Goal: Task Accomplishment & Management: Use online tool/utility

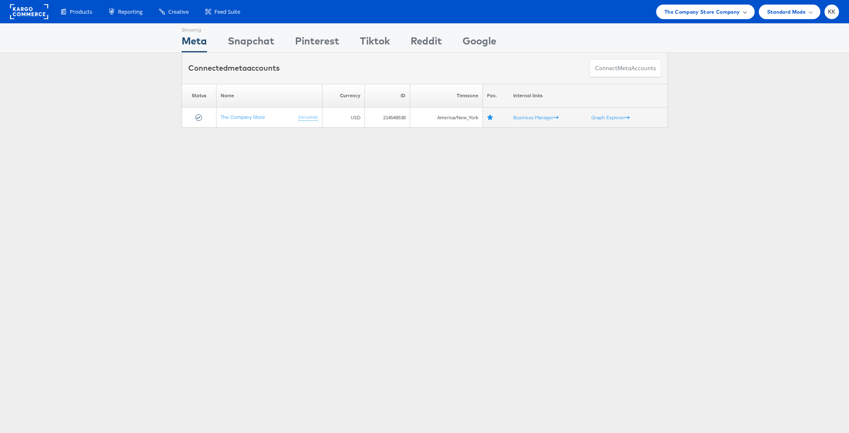
click at [707, 15] on div "The Company Store Company" at bounding box center [705, 12] width 98 height 15
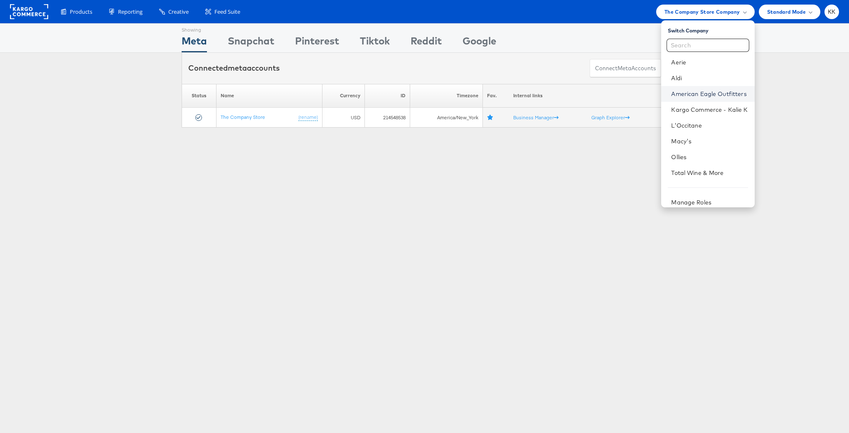
click at [707, 92] on link "American Eagle Outfitters" at bounding box center [709, 94] width 76 height 8
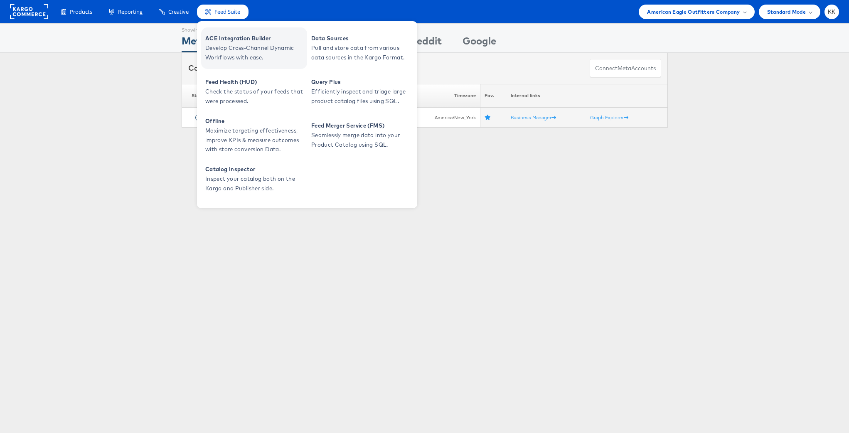
click at [242, 37] on span "ACE Integration Builder" at bounding box center [255, 39] width 100 height 10
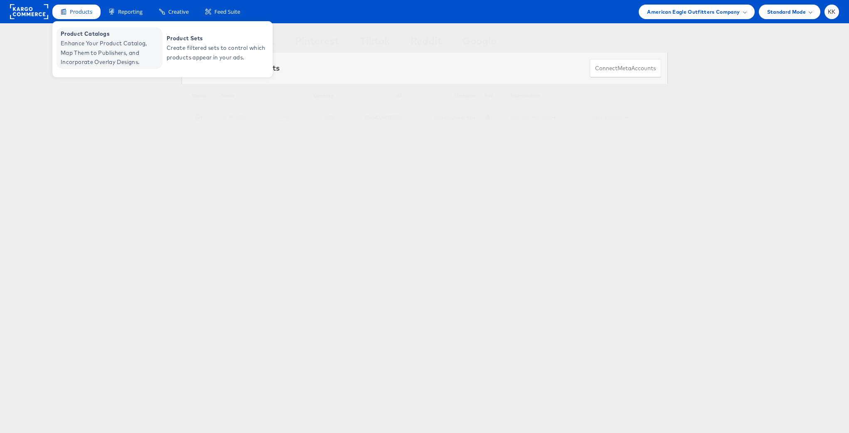
click at [83, 51] on span "Enhance Your Product Catalog, Map Them to Publishers, and Incorporate Overlay D…" at bounding box center [111, 53] width 100 height 28
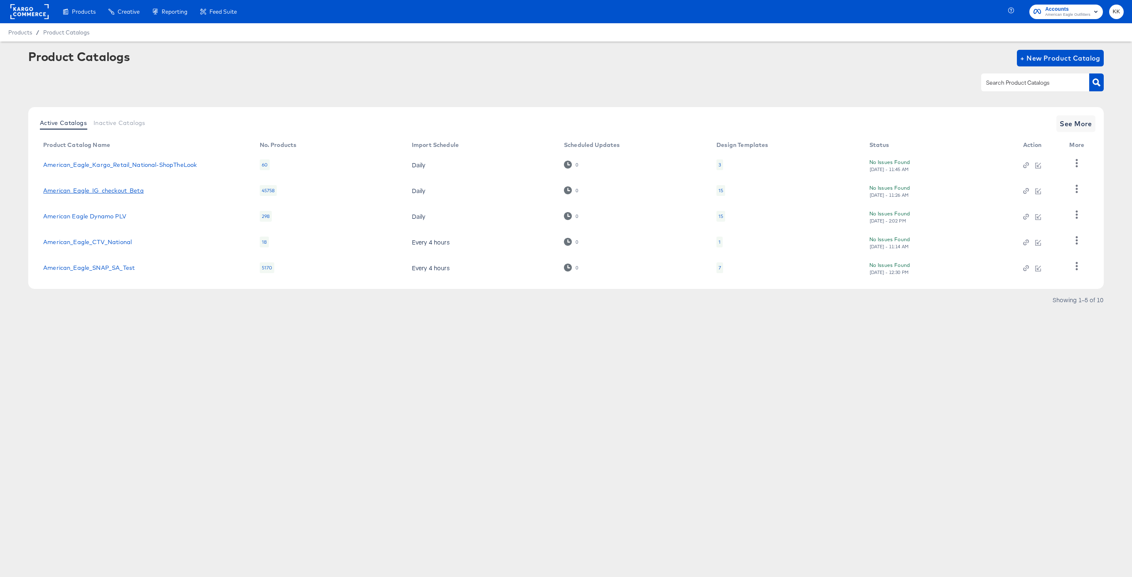
click at [98, 190] on link "American_Eagle_IG_checkout_Beta" at bounding box center [93, 190] width 101 height 7
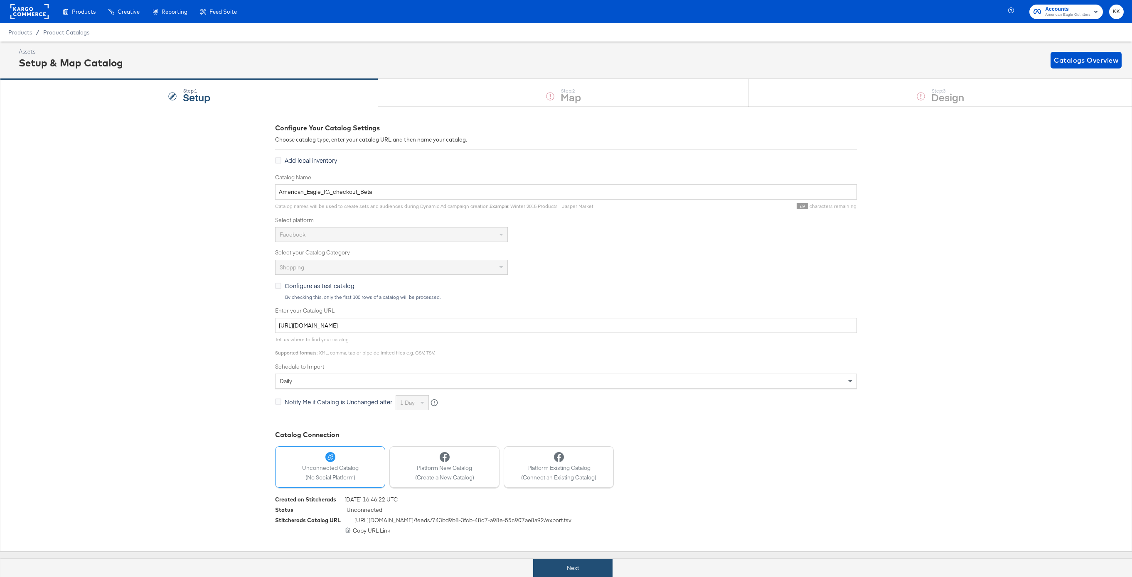
click at [579, 562] on button "Next" at bounding box center [572, 568] width 79 height 19
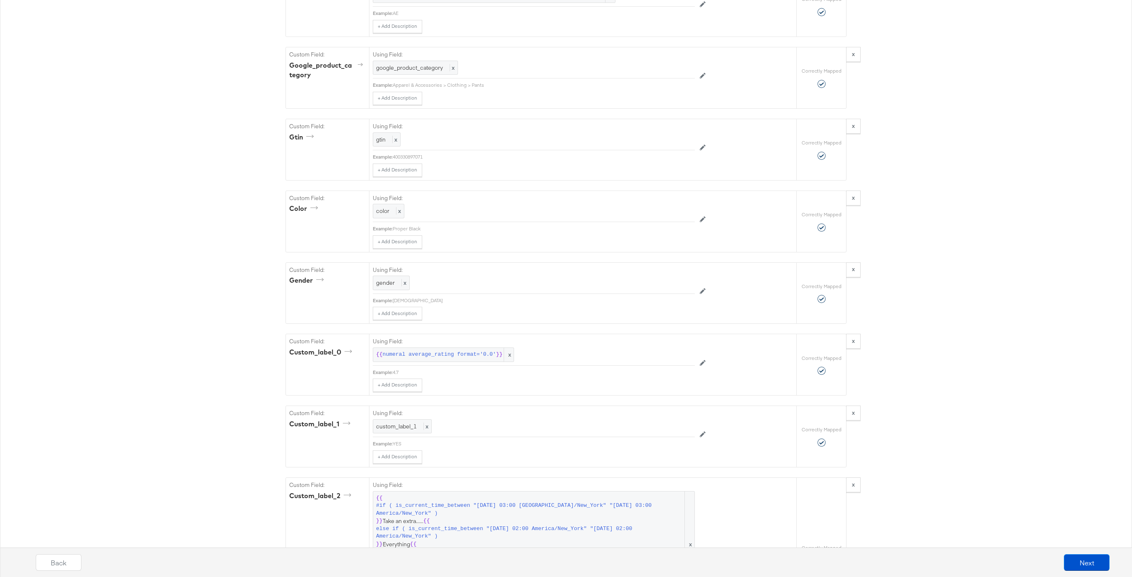
scroll to position [1031, 0]
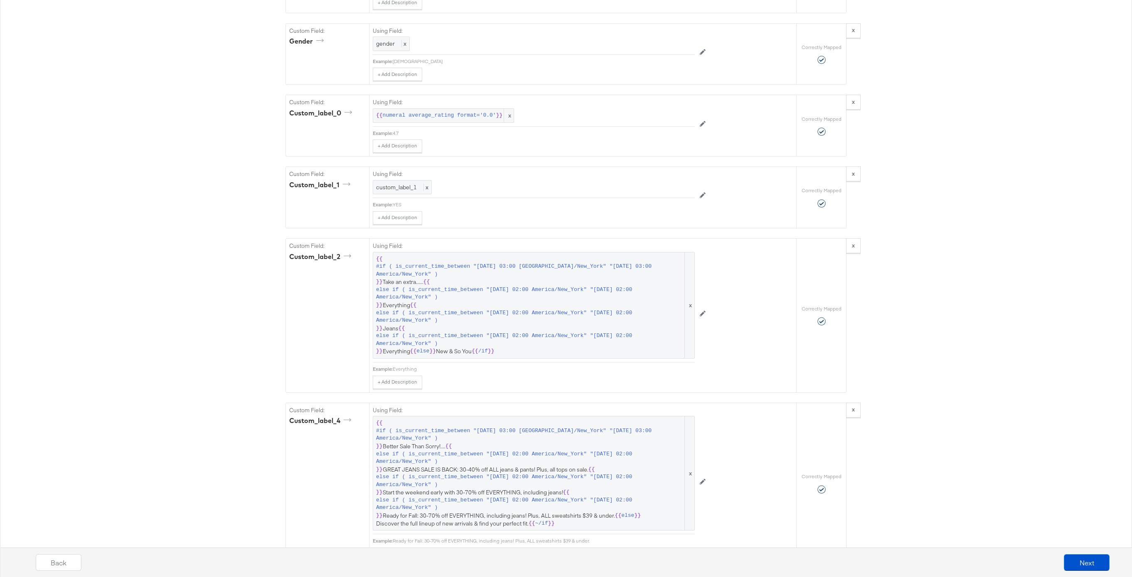
click at [487, 305] on span "{{ #if ( is_current_time_between "2024-06-28 03:00 America/New_York" "2024-06-2…" at bounding box center [533, 305] width 315 height 100
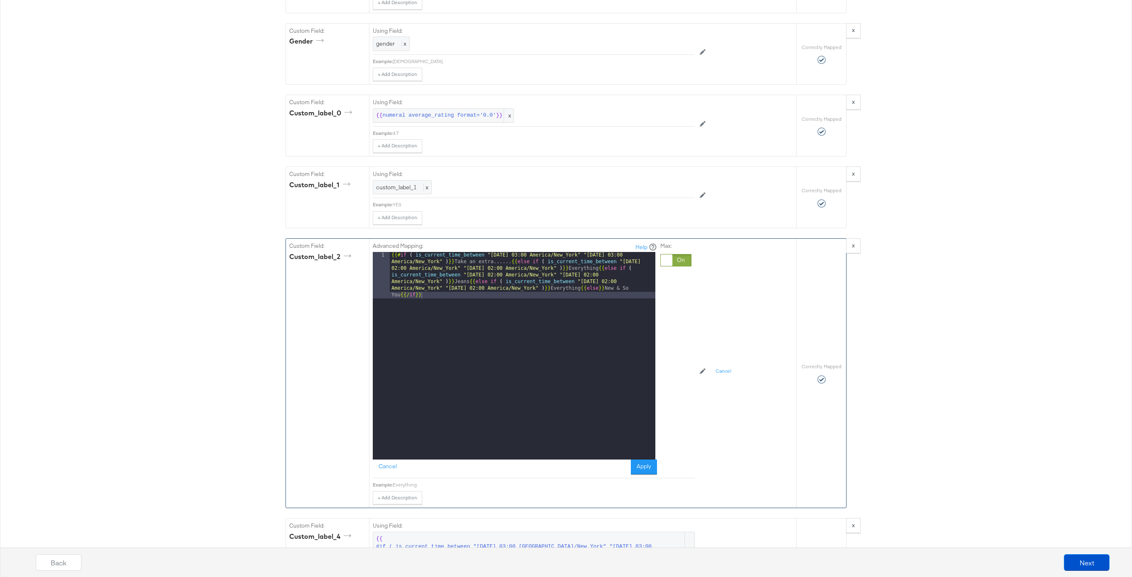
click at [503, 262] on div "{{# if ( is_current_time_between "2024-06-28 03:00 America/New_York" "2024-06-2…" at bounding box center [522, 402] width 265 height 301
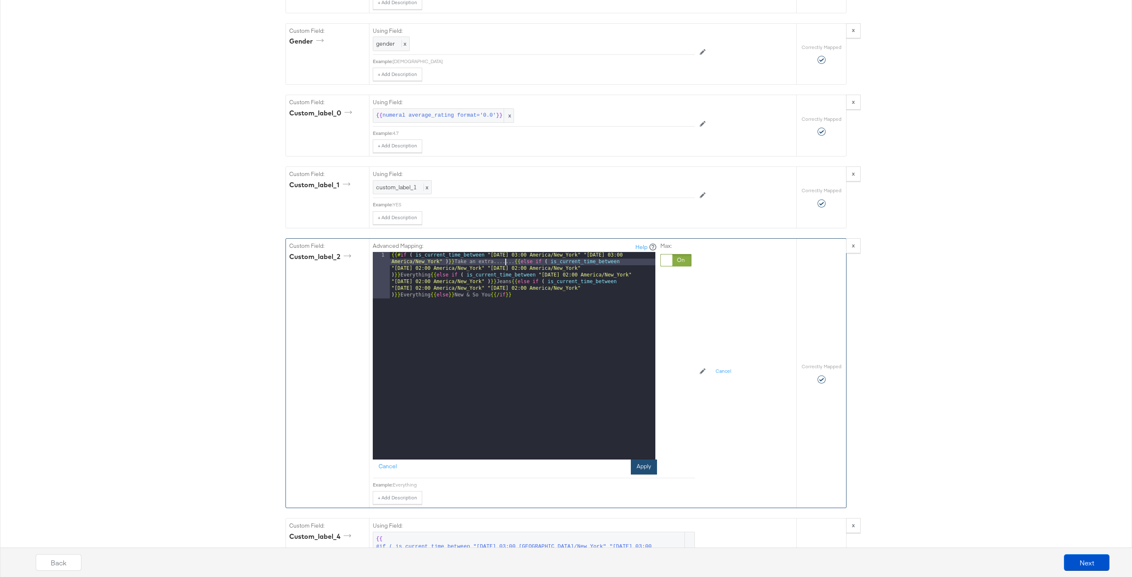
click at [643, 464] on button "Apply" at bounding box center [644, 467] width 26 height 15
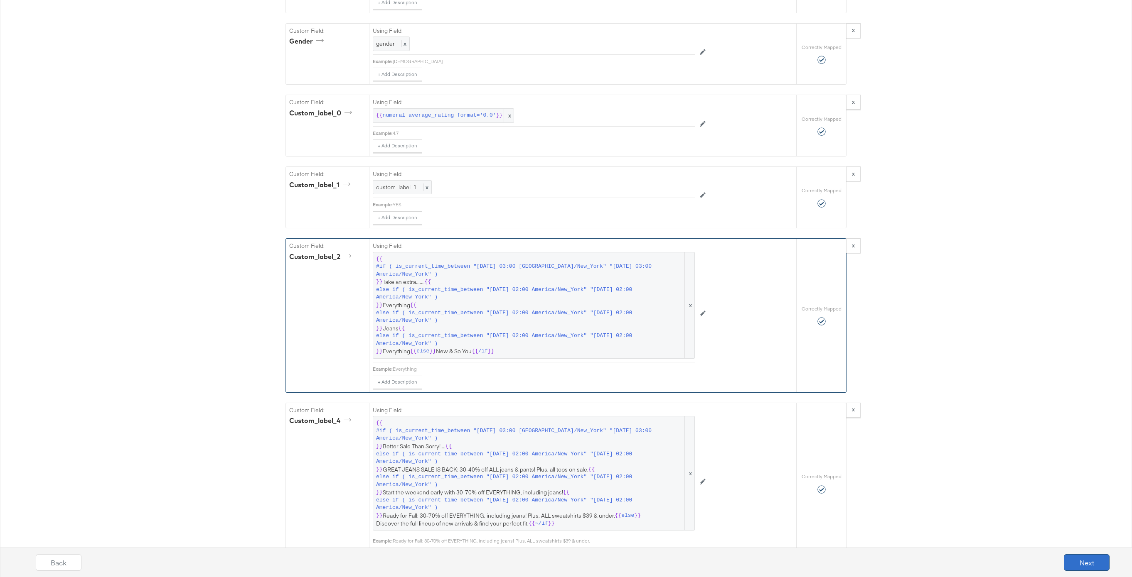
click at [1083, 555] on button "Next" at bounding box center [1086, 563] width 46 height 17
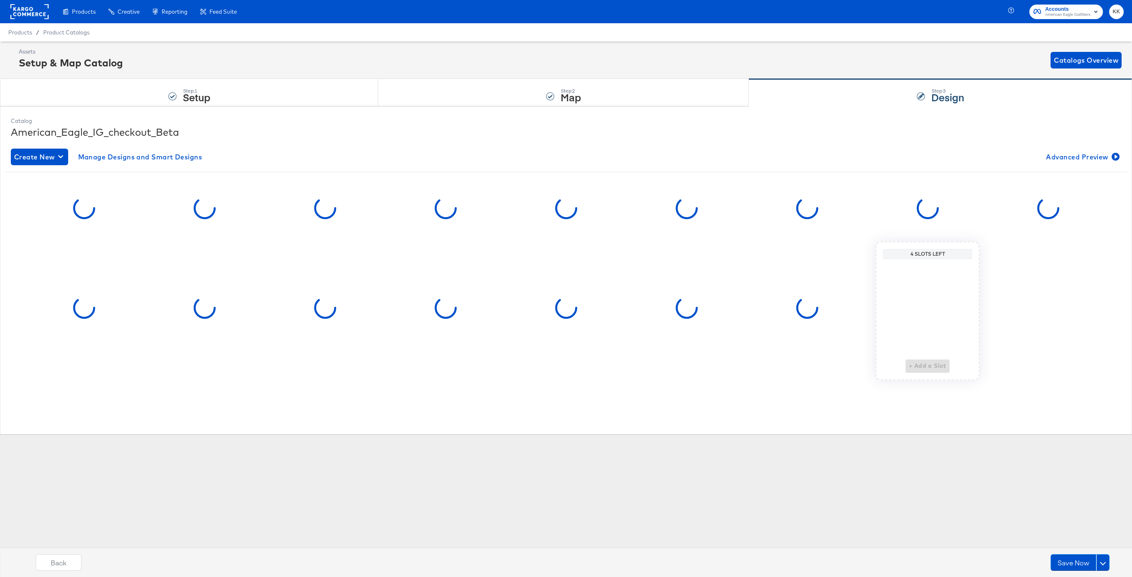
scroll to position [0, 0]
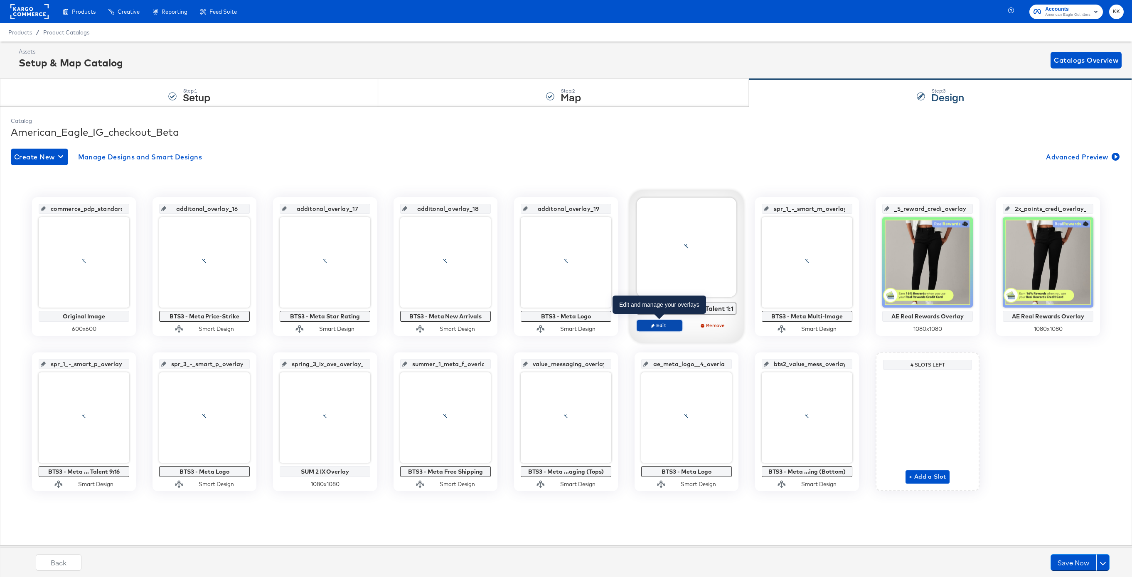
click at [657, 323] on span "Edit" at bounding box center [659, 325] width 38 height 6
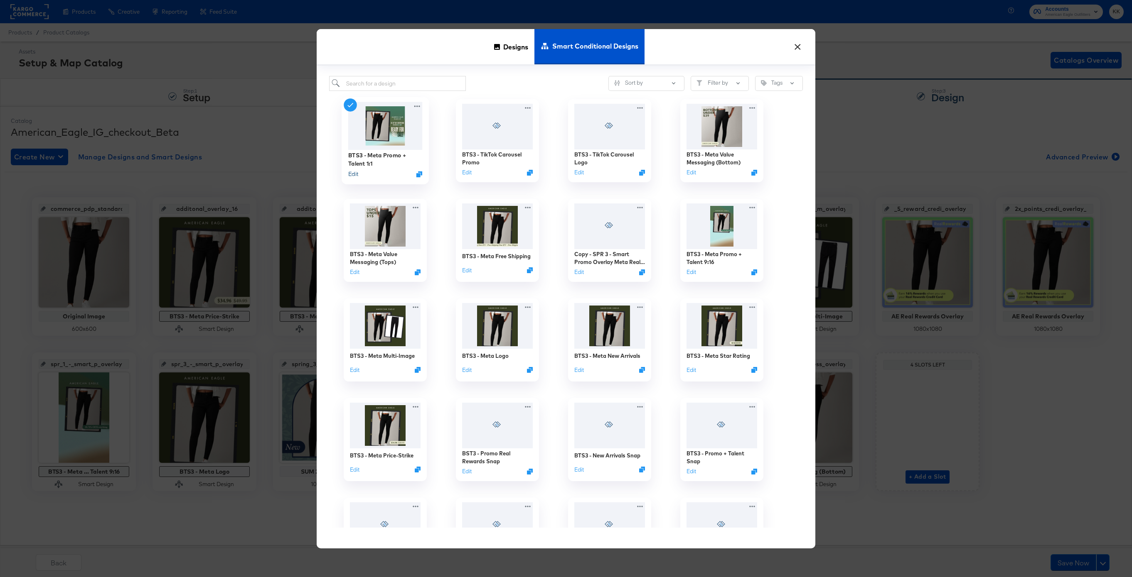
click at [355, 173] on button "Edit" at bounding box center [353, 174] width 10 height 8
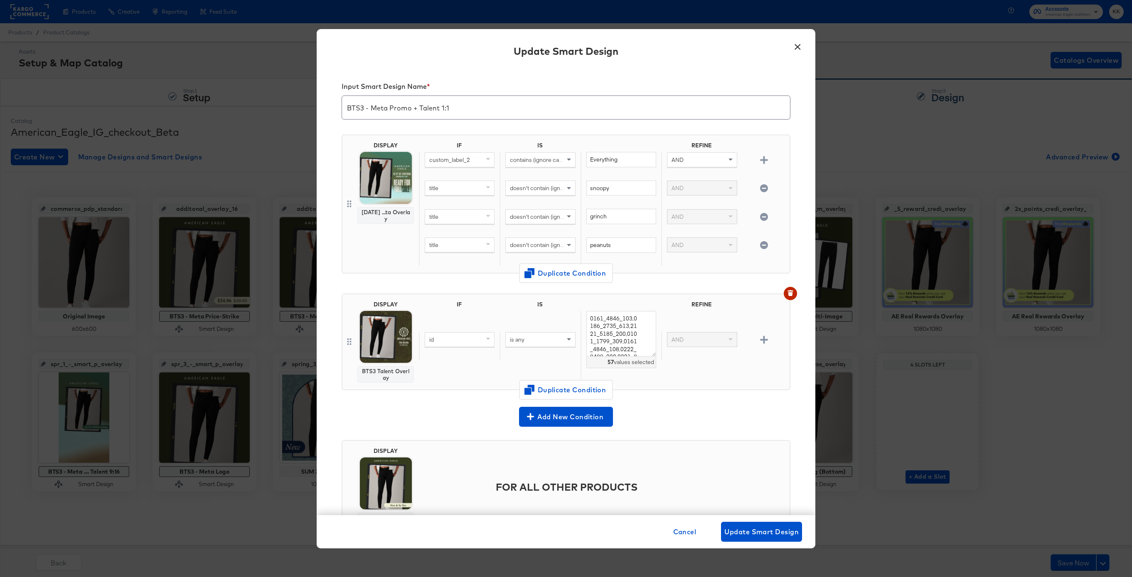
click at [687, 348] on div "AND" at bounding box center [701, 346] width 81 height 28
click at [701, 337] on div "AND" at bounding box center [701, 340] width 69 height 14
click at [568, 388] on span "Duplicate Condition" at bounding box center [565, 390] width 81 height 12
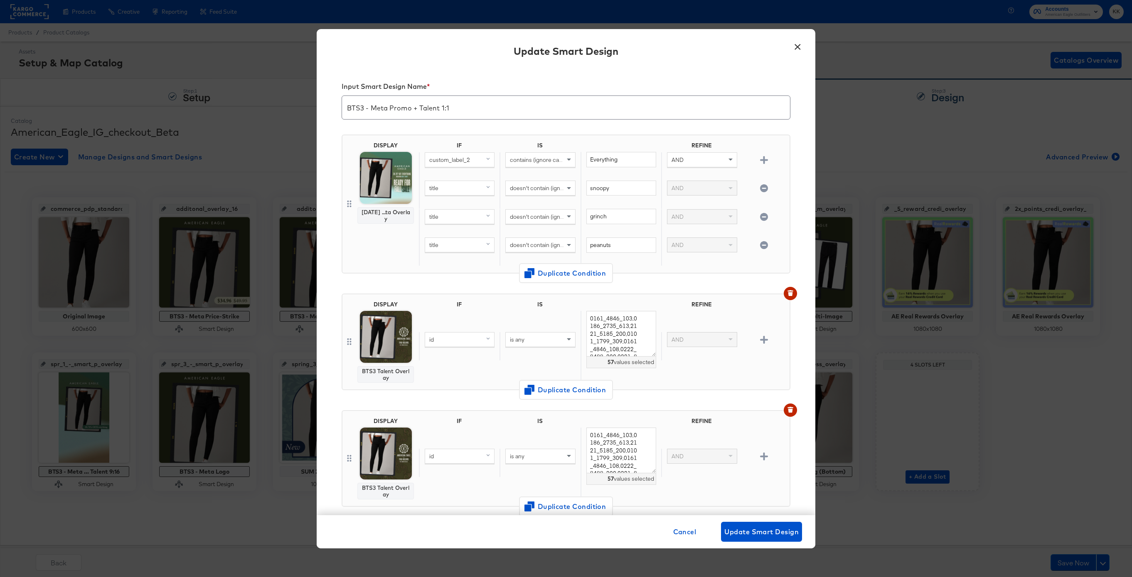
click at [706, 456] on div "AND" at bounding box center [701, 456] width 69 height 14
click at [792, 409] on icon "button" at bounding box center [790, 411] width 5 height 4
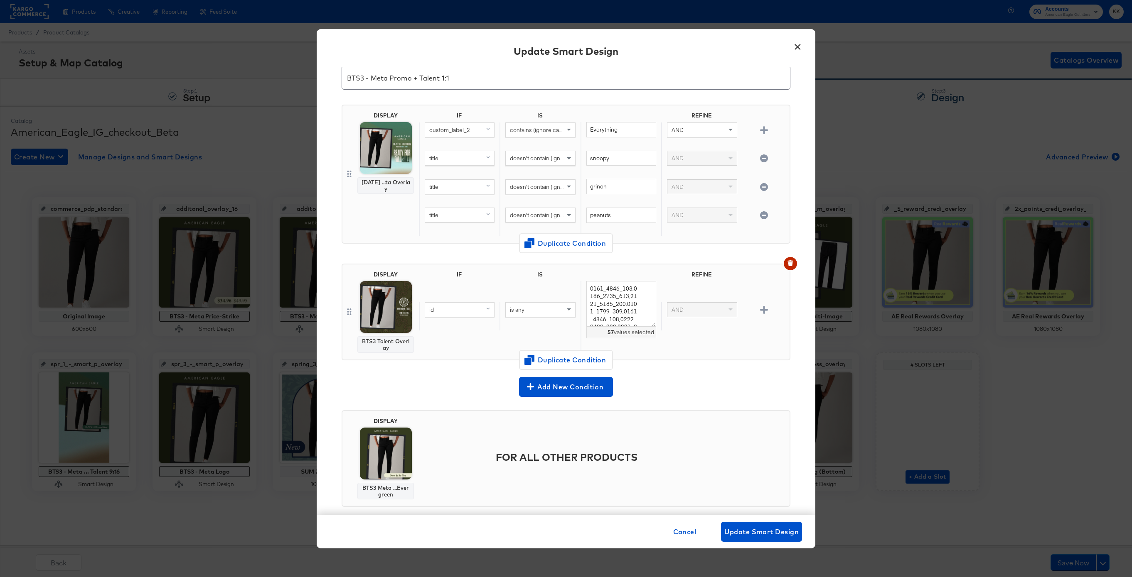
scroll to position [28, 0]
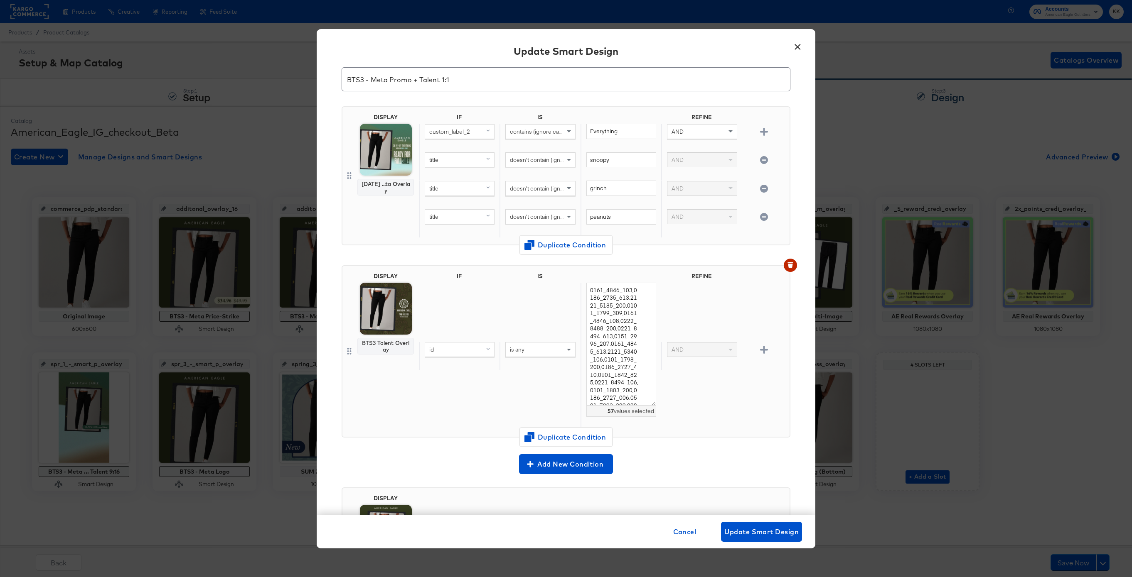
drag, startPoint x: 650, startPoint y: 324, endPoint x: 650, endPoint y: 401, distance: 76.8
click at [650, 401] on textarea "0161_4846_103,0186_2735_613,2121_5185_200,0101_1799_309,0161_4846_108,0222_8488…" at bounding box center [621, 344] width 70 height 123
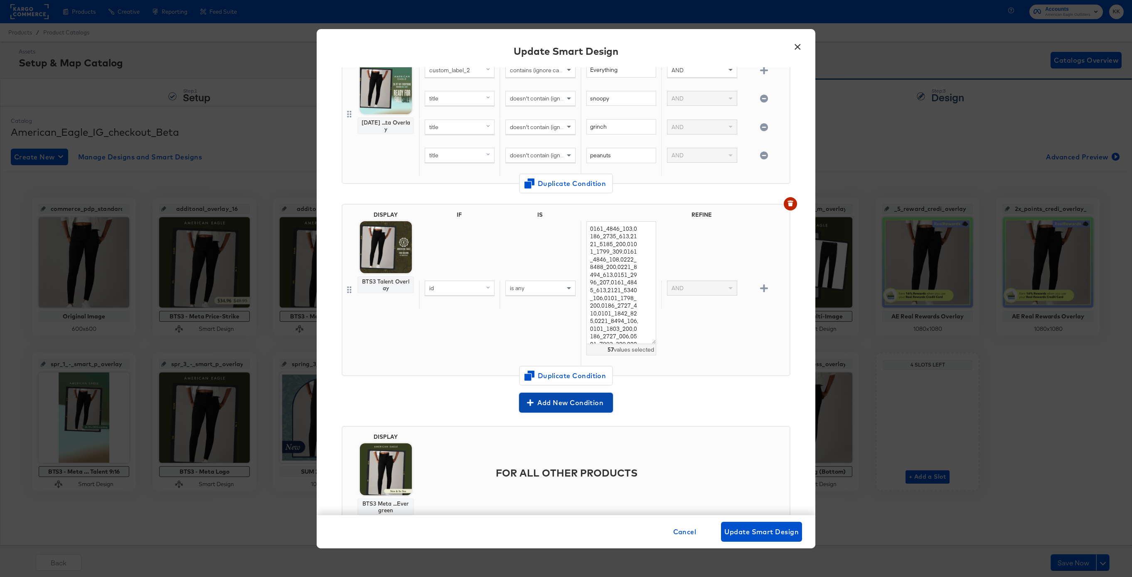
click at [571, 409] on button "Add New Condition" at bounding box center [566, 403] width 94 height 20
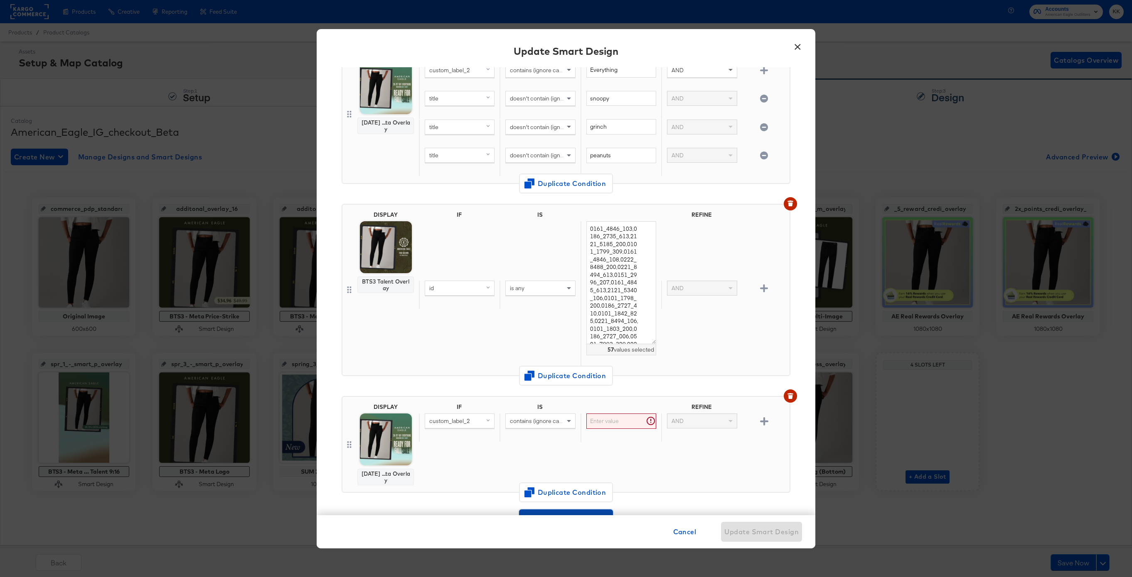
scroll to position [206, 0]
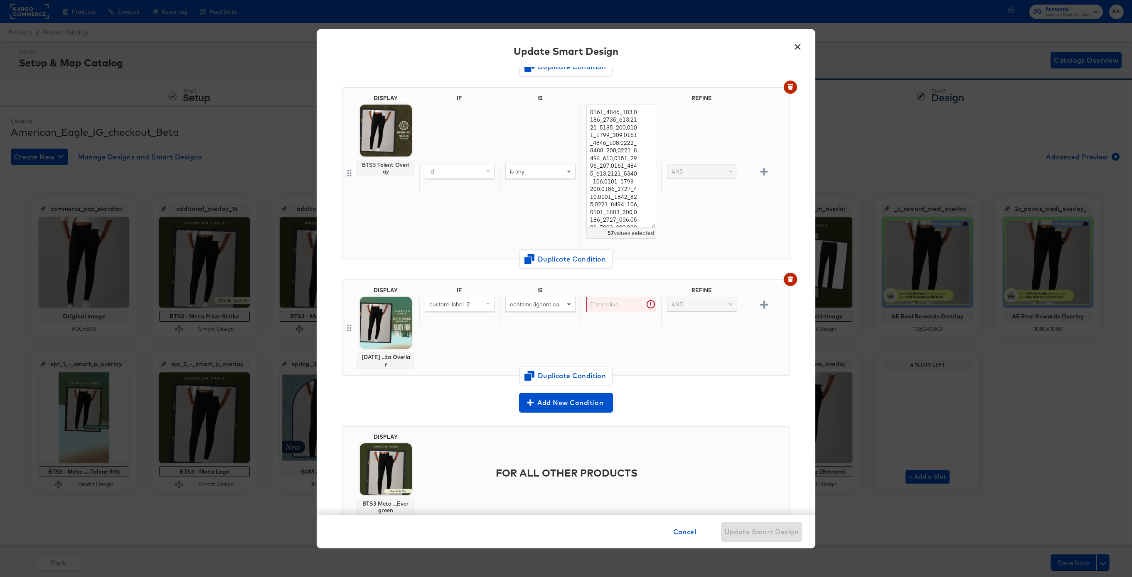
click at [789, 277] on icon "button" at bounding box center [790, 277] width 6 height 1
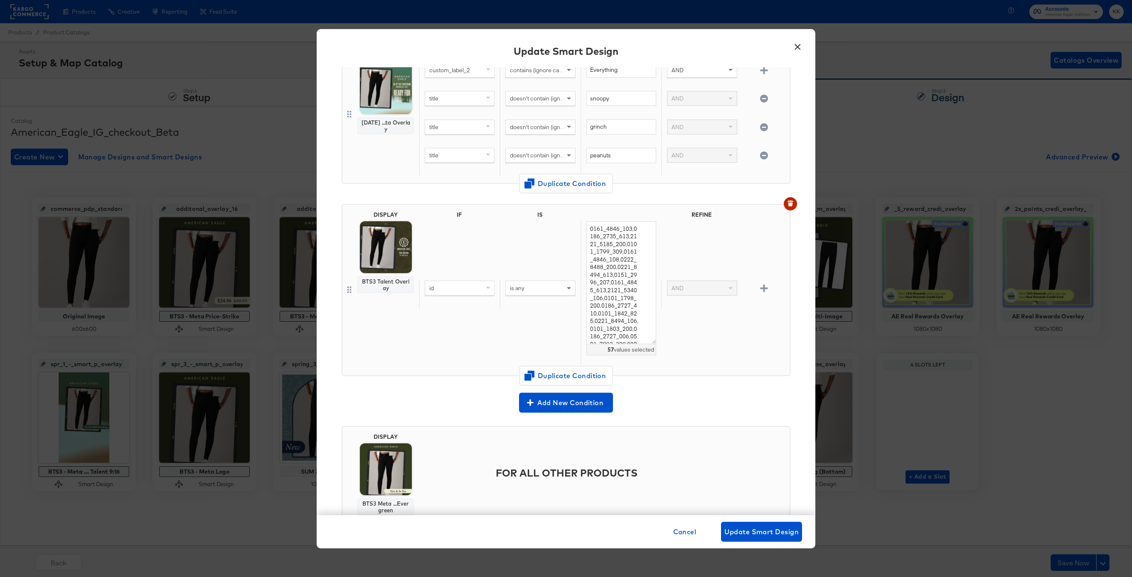
scroll to position [22, 0]
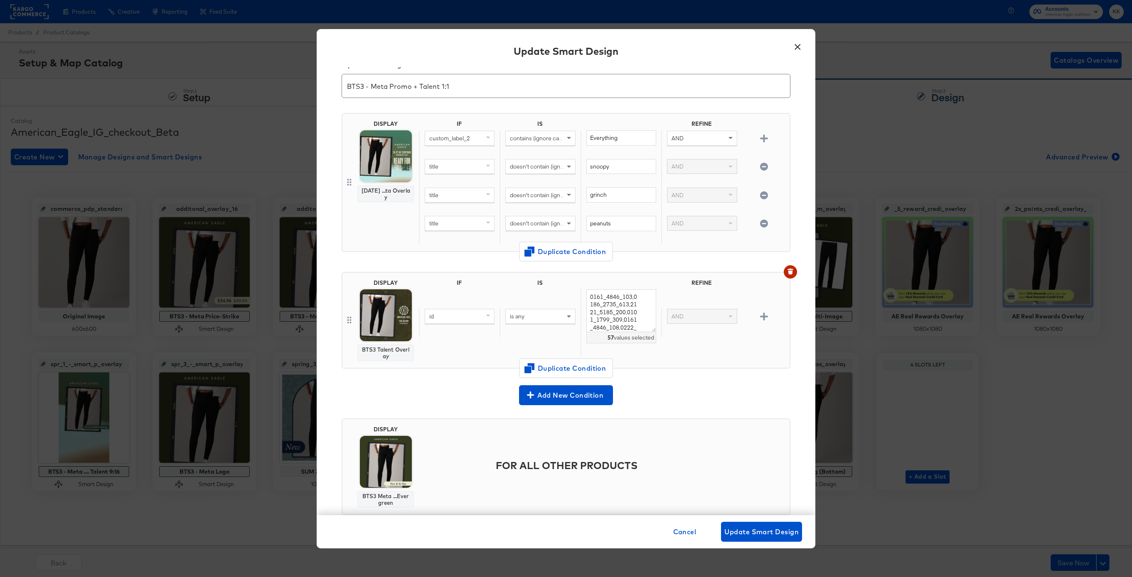
drag, startPoint x: 651, startPoint y: 411, endPoint x: 655, endPoint y: 328, distance: 82.8
click at [655, 328] on textarea "0161_4846_103,0186_2735_613,2121_5185_200,0101_1799_309,0161_4846_108,0222_8488…" at bounding box center [621, 311] width 70 height 43
click at [474, 317] on div "id" at bounding box center [459, 315] width 69 height 14
type input "item"
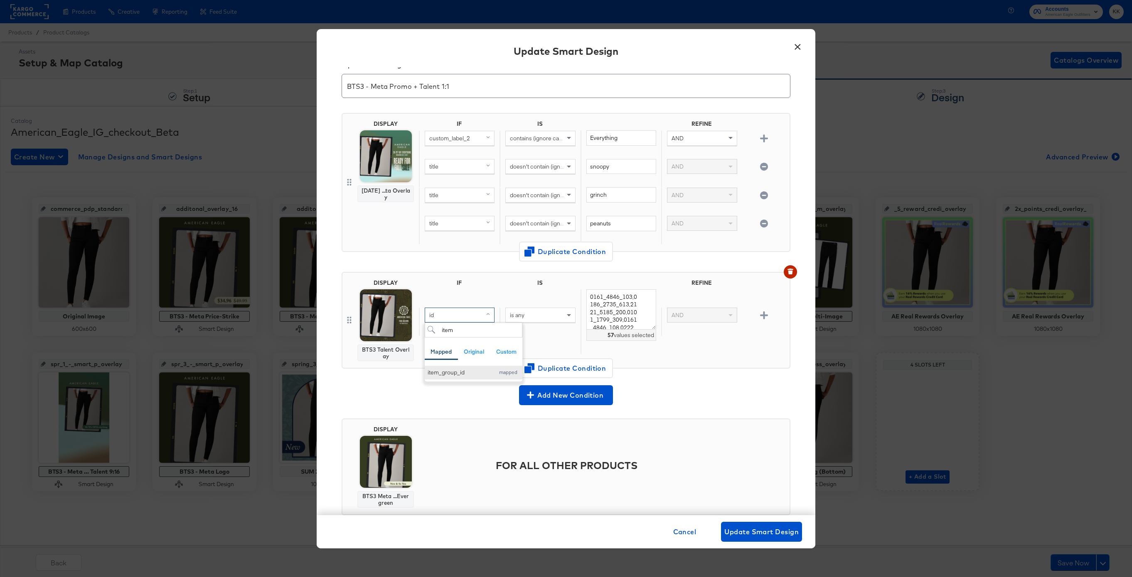
click at [480, 366] on button "item_group_id mapped" at bounding box center [474, 373] width 98 height 14
click at [465, 360] on div "IF IS REFINE item_group_id is any 0161_4846_103,0186_2735_613,2121_5185_200,010…" at bounding box center [602, 321] width 367 height 82
click at [655, 324] on textarea "0161_4846_103,0186_2735_613,2121_5185_200,0101_1799_309,0161_4846_108,0222_8488…" at bounding box center [621, 310] width 70 height 40
drag, startPoint x: 652, startPoint y: 327, endPoint x: 651, endPoint y: 442, distance: 115.5
click at [651, 330] on textarea "0161_4846_103,0186_2735_613,2121_5185_200,0101_1799_309,0161_4846_108,0222_8488…" at bounding box center [621, 310] width 70 height 40
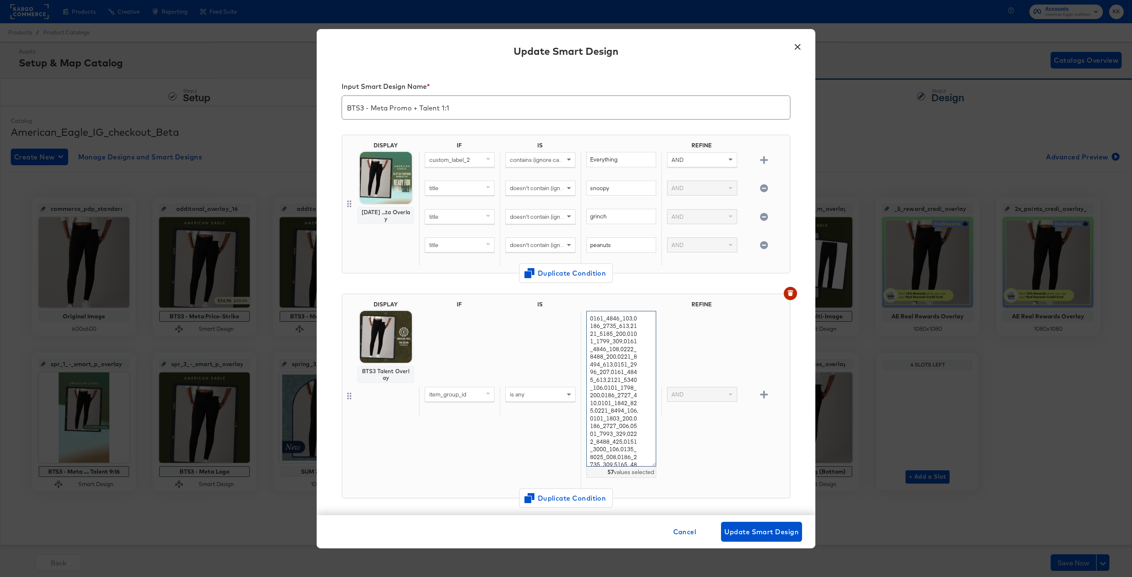
click at [595, 322] on textarea "0161_4846_103,0186_2735_613,2121_5185_200,0101_1799_309,0161_4846_108,0222_8488…" at bounding box center [621, 389] width 70 height 156
drag, startPoint x: 589, startPoint y: 317, endPoint x: 648, endPoint y: 490, distance: 182.5
click at [648, 490] on div "0161_4846_103,0186_2735_613,2121_5185_200,0101_1799_309,0161_4846_108,0222_8488…" at bounding box center [620, 401] width 81 height 181
paste textarea "0186_2735_613, 2121_5185_200, 0101_1799_309, 0161_4846_108, 0222_8488_200, 0221…"
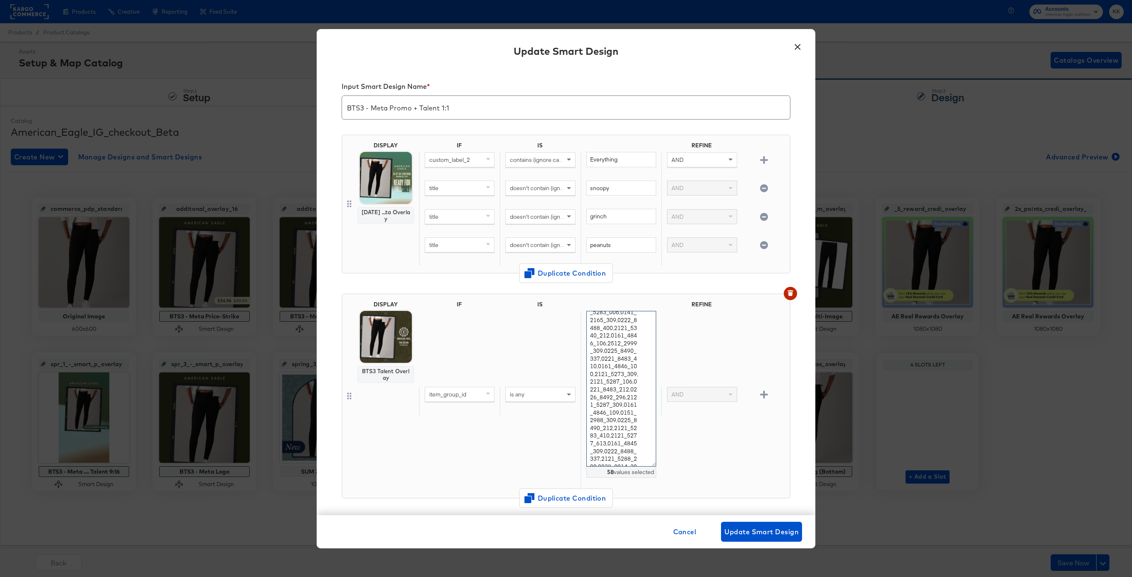
type textarea "0161_4846_103,0186_2735_613,2121_5185_200,0101_1799_309,0161_4846_108,0222_8488…"
click at [546, 433] on div "item_group_id is any 0161_4846_103,0186_2735_613,2121_5185_200,0101_1799_309,01…" at bounding box center [602, 401] width 367 height 181
click at [515, 366] on div "item_group_id is any 0161_4846_103,0186_2735_613,2121_5185_200,0101_1799_309,01…" at bounding box center [602, 401] width 367 height 181
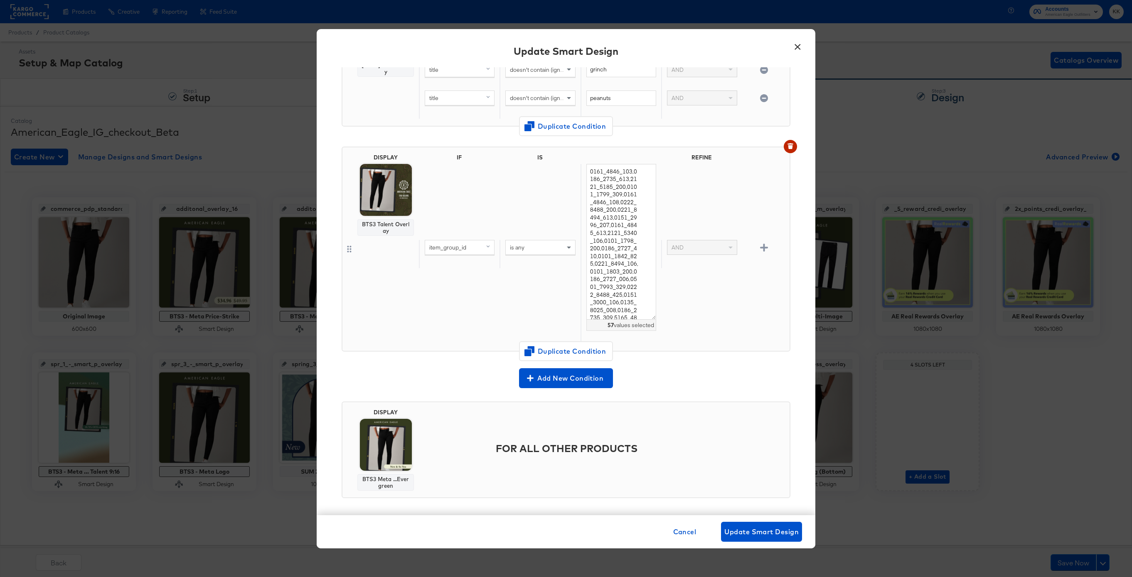
scroll to position [152, 0]
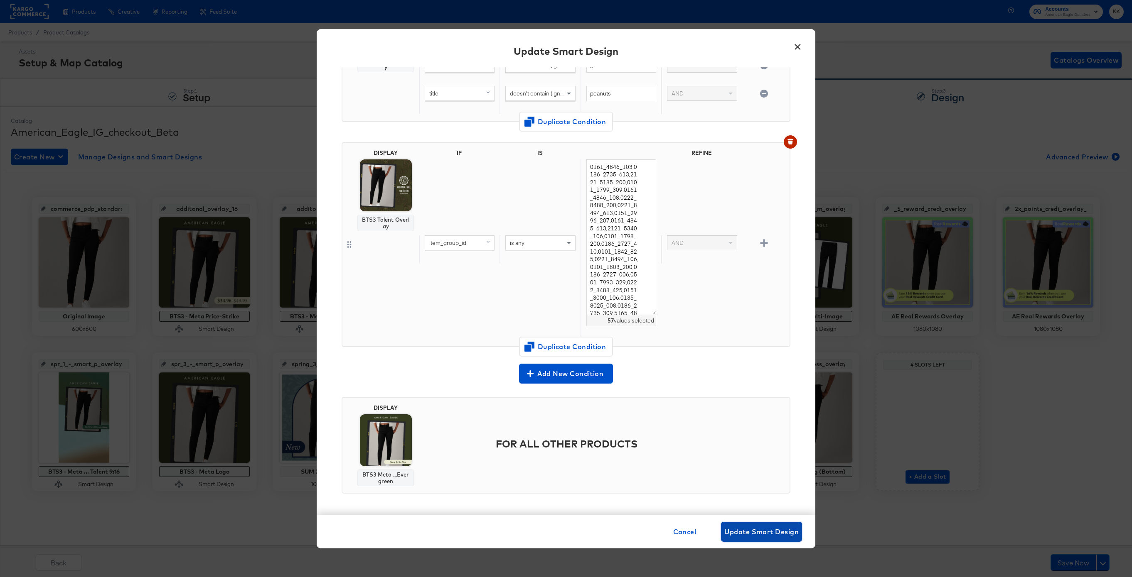
click at [747, 530] on span "Update Smart Design" at bounding box center [761, 532] width 74 height 12
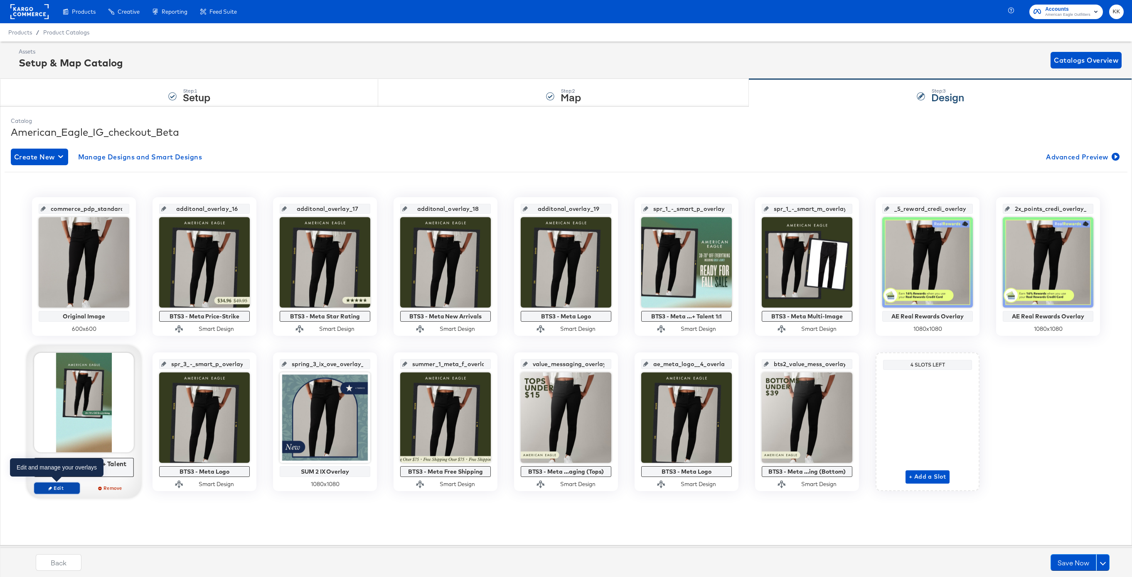
click at [52, 487] on icon "button" at bounding box center [50, 488] width 4 height 4
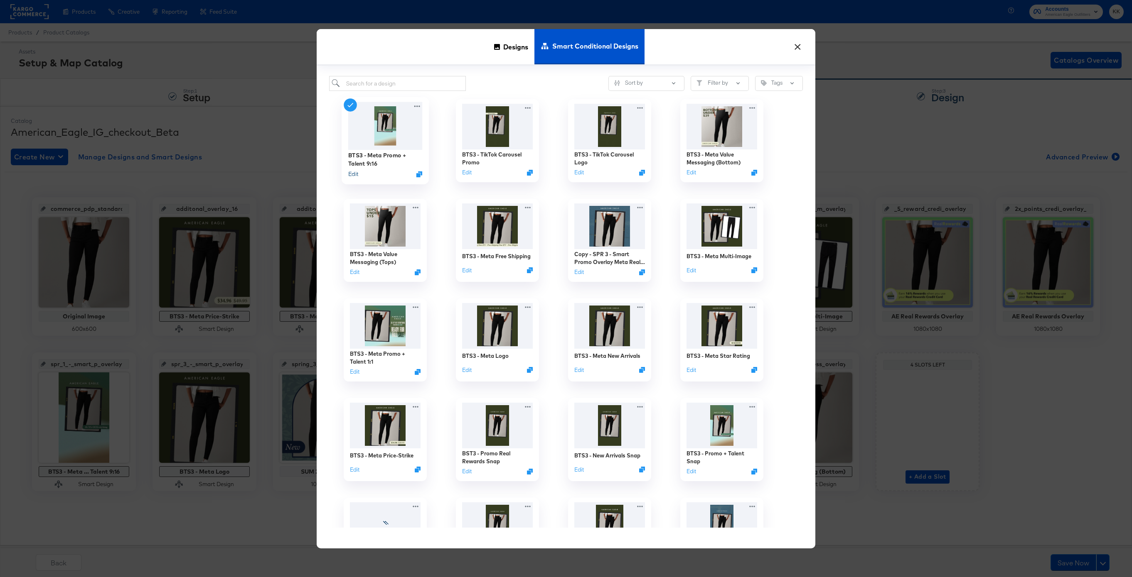
click at [355, 174] on button "Edit" at bounding box center [353, 174] width 10 height 8
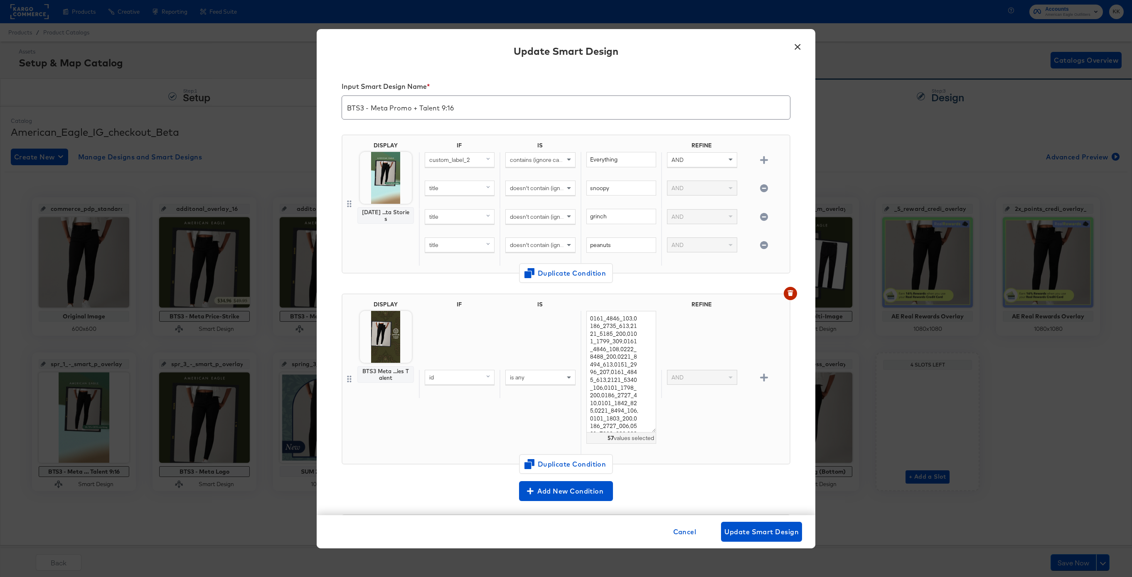
drag, startPoint x: 651, startPoint y: 353, endPoint x: 653, endPoint y: 461, distance: 107.6
click at [653, 433] on textarea "0161_4846_103,0186_2735_613,2121_5185_200,0101_1799_309,0161_4846_108,0222_8488…" at bounding box center [621, 372] width 70 height 122
drag, startPoint x: 588, startPoint y: 316, endPoint x: 653, endPoint y: 493, distance: 188.7
click at [653, 493] on div "DISPLAY BTS3 Meta ...ies Talent IF IS REFINE id is any 0161_4846_103,0186_2735_…" at bounding box center [565, 396] width 449 height 204
paste textarea "0186_2735_613, 2121_5185_200, 0101_1799_309, 0161_4846_108, 0222_8488_200, 0221…"
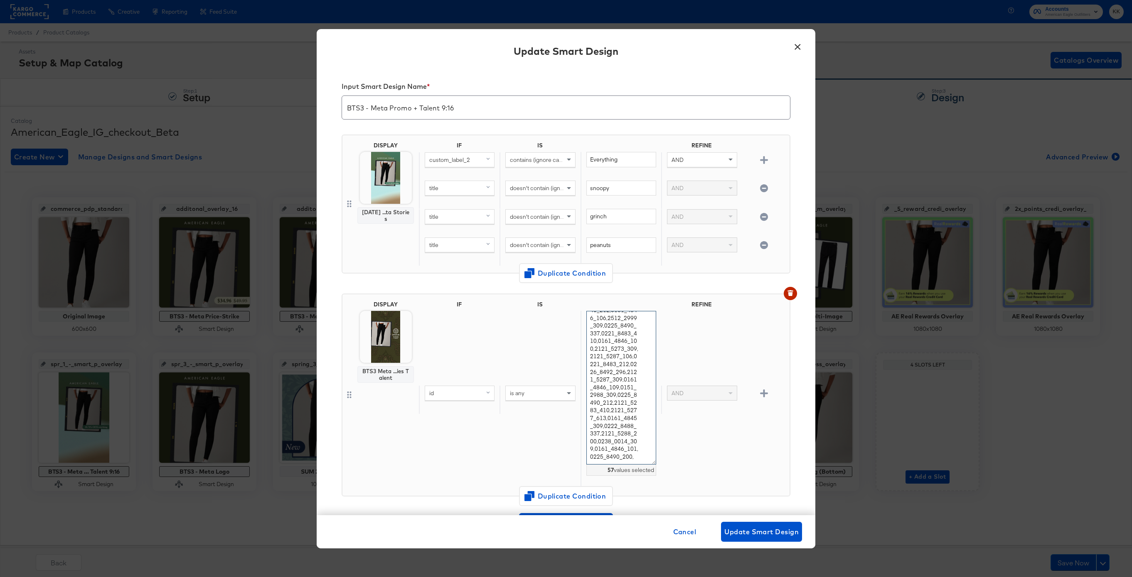
type textarea "0161_4846_103,0186_2735_613,2121_5185_200,0101_1799_309,0161_4846_108,0222_8488…"
click at [714, 446] on div "id is any 0161_4846_103,0186_2735_613,2121_5185_200,0101_1799_309,0161_4846_108…" at bounding box center [602, 400] width 367 height 179
click at [462, 394] on div "id" at bounding box center [459, 393] width 69 height 14
type input "item"
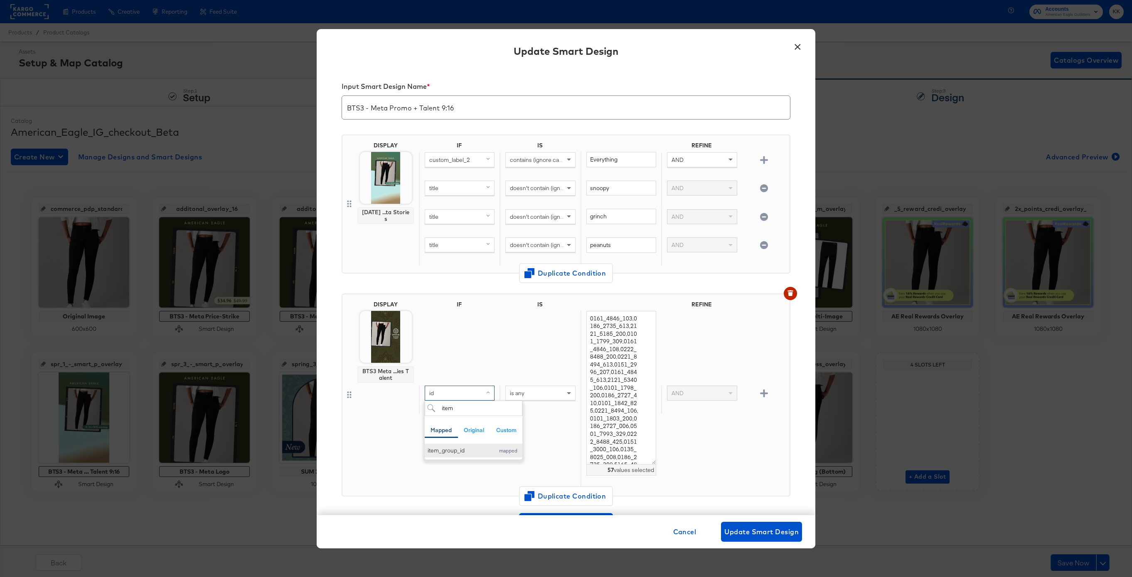
click at [451, 449] on div "item_group_id" at bounding box center [458, 451] width 63 height 8
click at [410, 450] on div "DISPLAY BTS3 Meta ...ies Talent" at bounding box center [385, 395] width 65 height 189
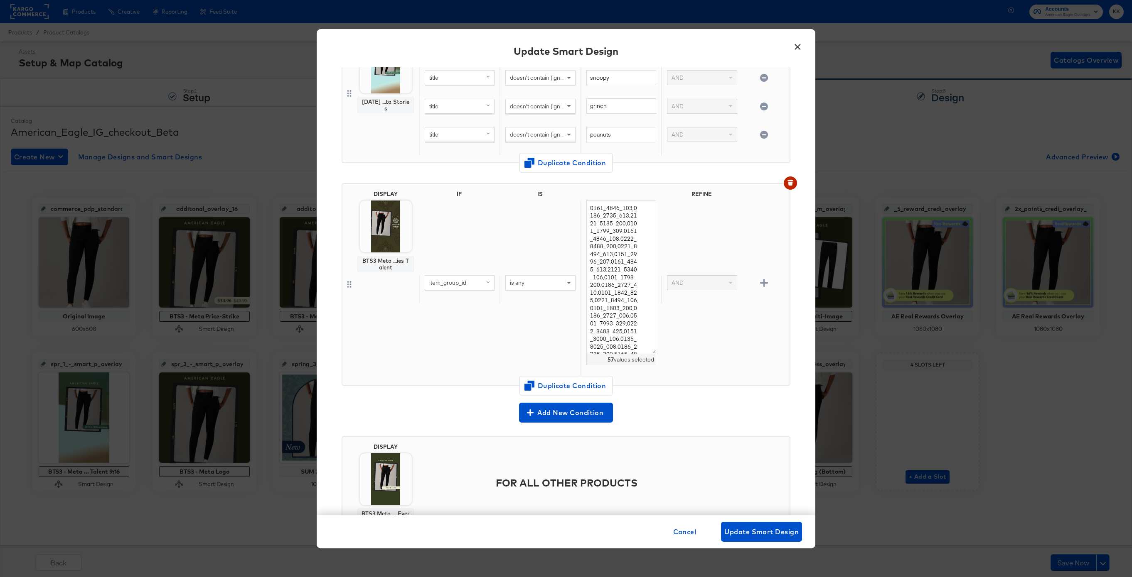
scroll to position [106, 0]
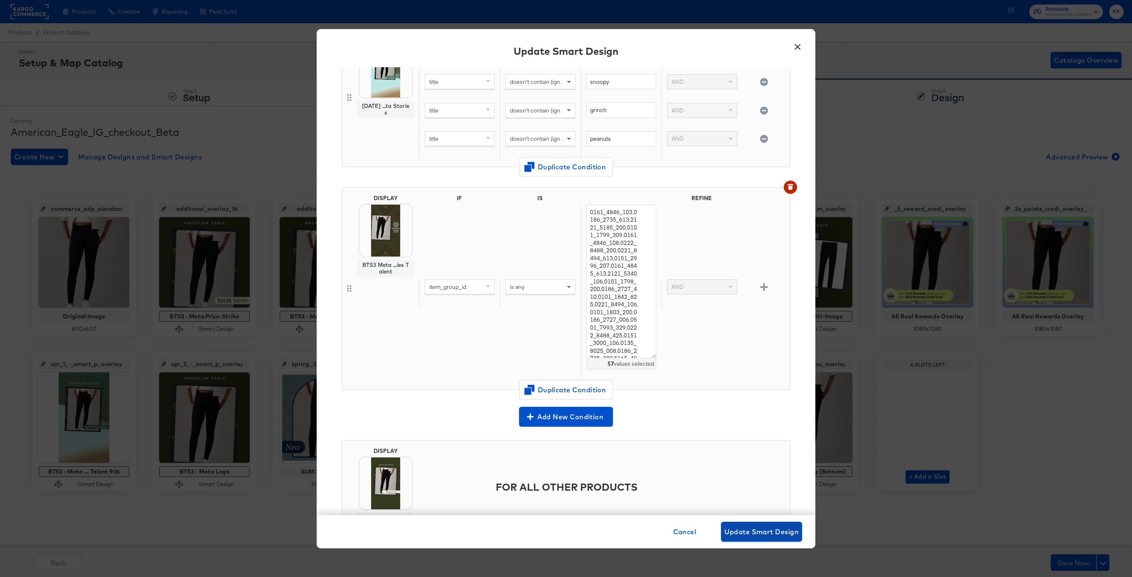
click at [756, 532] on span "Update Smart Design" at bounding box center [761, 532] width 74 height 12
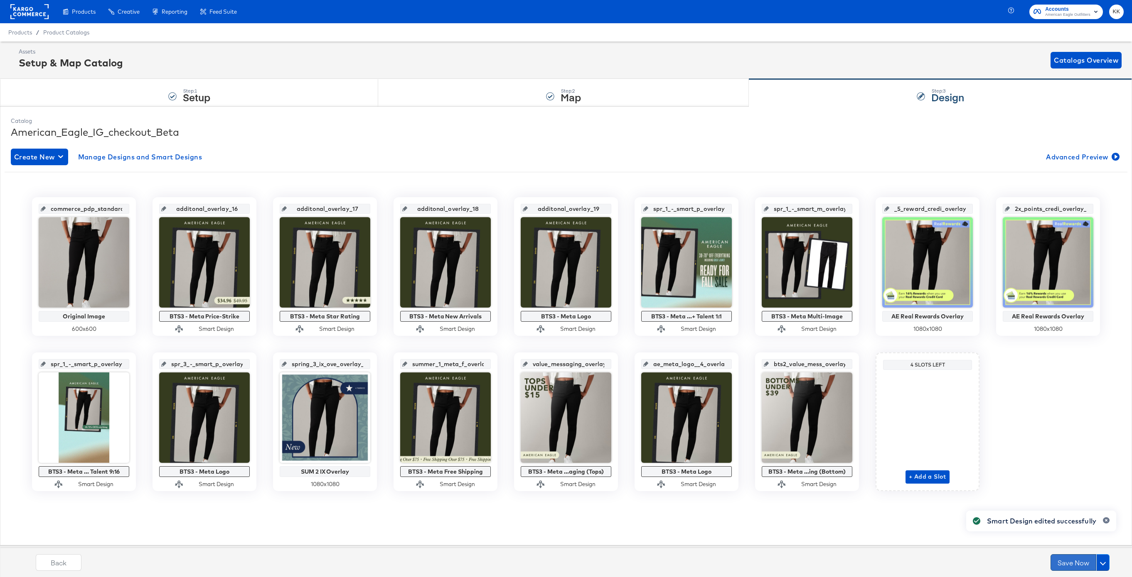
click at [1079, 565] on button "Save Now" at bounding box center [1073, 563] width 46 height 17
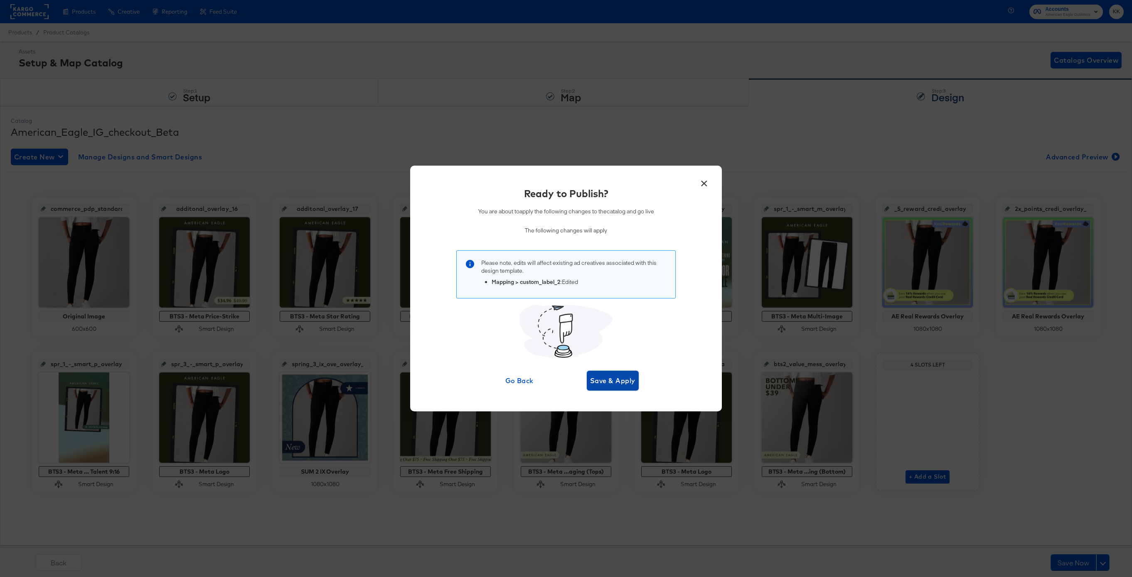
click at [634, 383] on span "Save & Apply" at bounding box center [612, 381] width 45 height 12
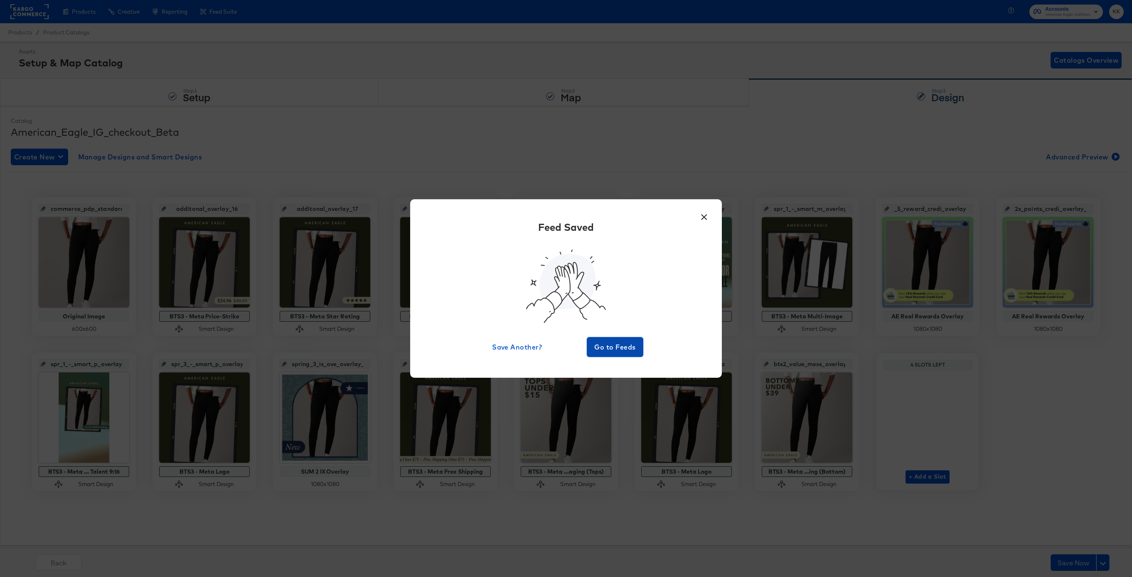
click at [615, 346] on span "Go to Feeds" at bounding box center [615, 347] width 50 height 12
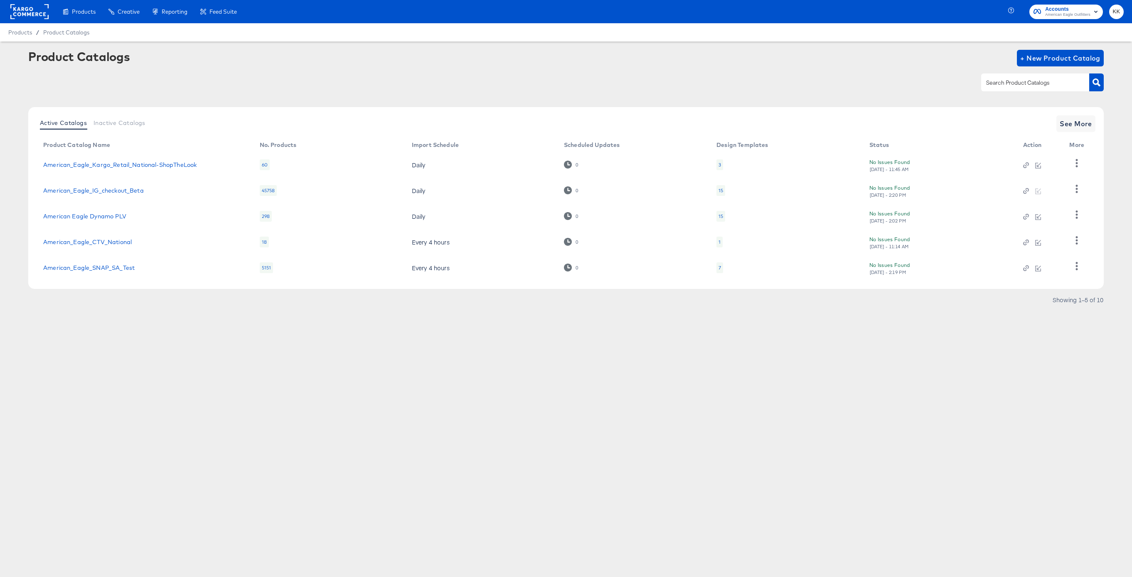
click at [97, 262] on td "American_Eagle_SNAP_SA_Test" at bounding box center [145, 268] width 216 height 26
click at [97, 265] on link "American_Eagle_SNAP_SA_Test" at bounding box center [88, 268] width 91 height 7
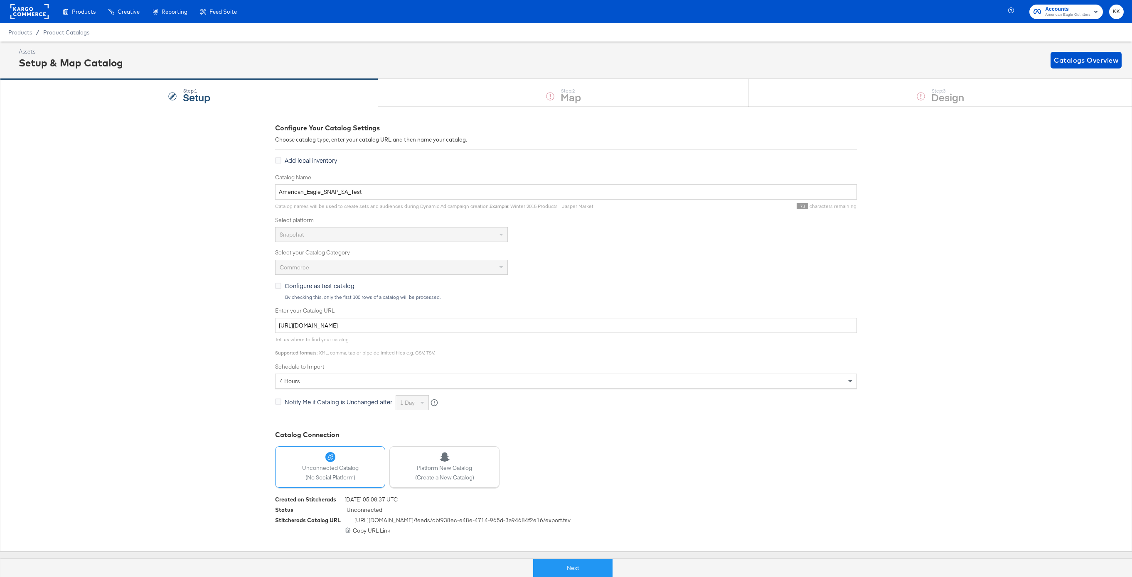
click at [530, 569] on div at bounding box center [266, 568] width 533 height 19
click at [558, 563] on button "Next" at bounding box center [572, 568] width 79 height 19
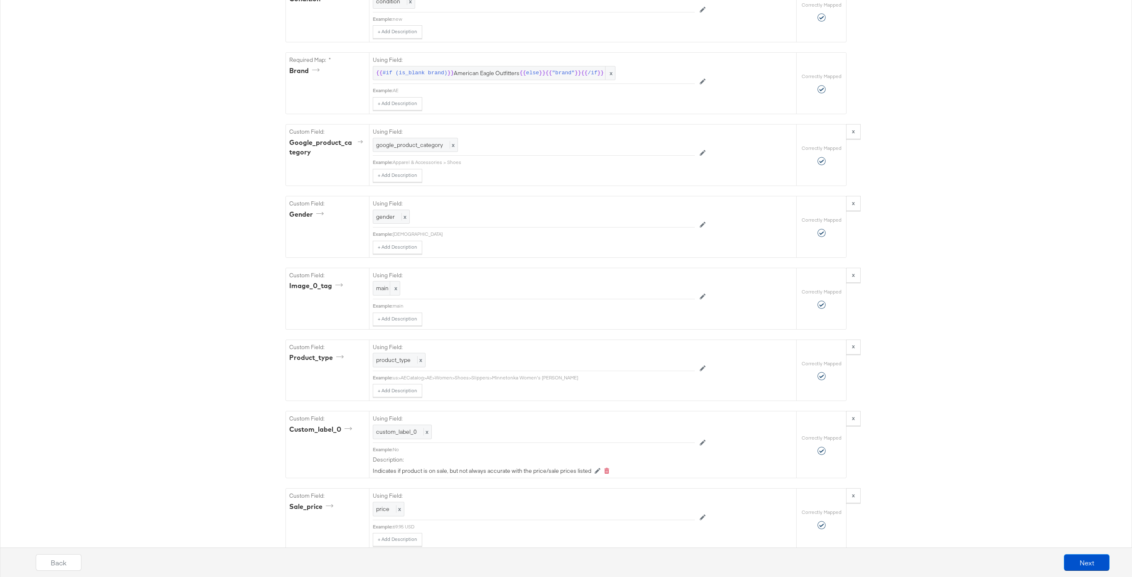
scroll to position [937, 0]
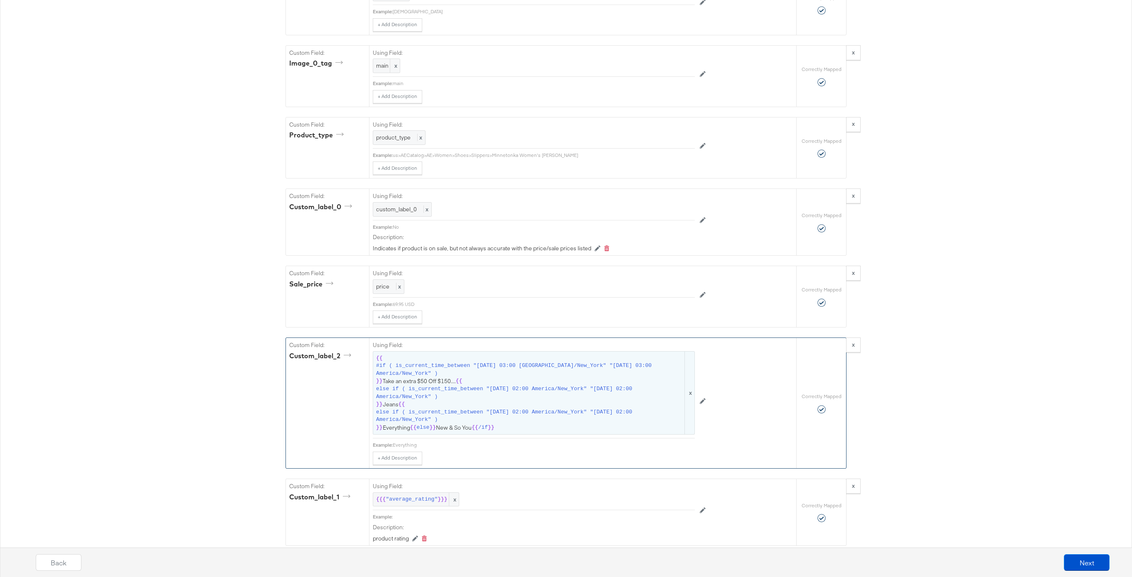
click at [489, 377] on span "#if ( is_current_time_between "2024-06-11 03:00 America/New_York" "2024-06-14 0…" at bounding box center [529, 369] width 307 height 15
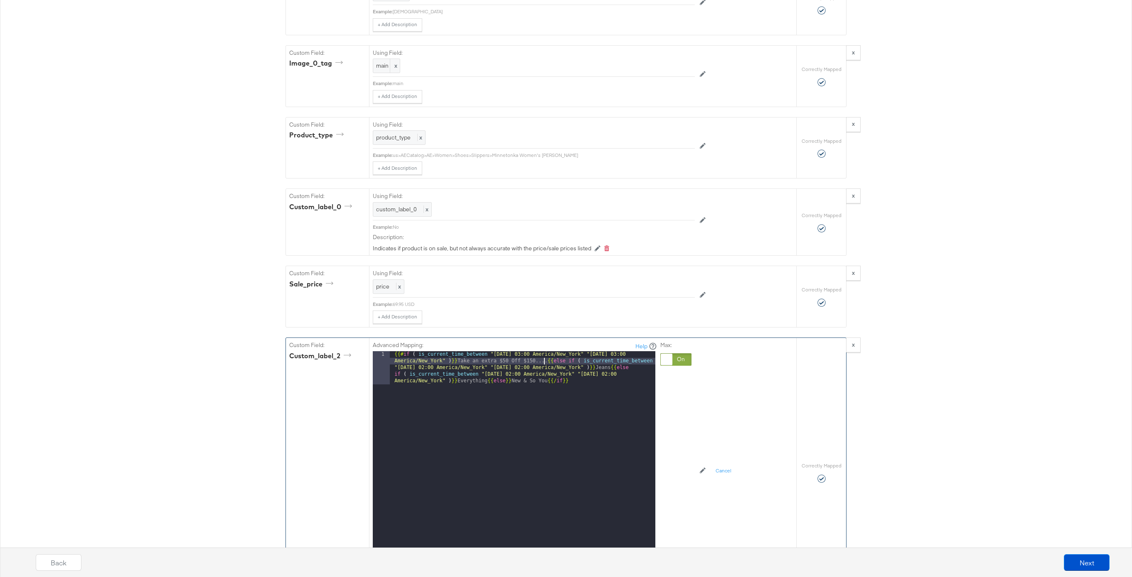
click at [543, 358] on div "{{# if ( is_current_time_between "2024-06-11 03:00 America/New_York" "2024-06-1…" at bounding box center [522, 488] width 265 height 274
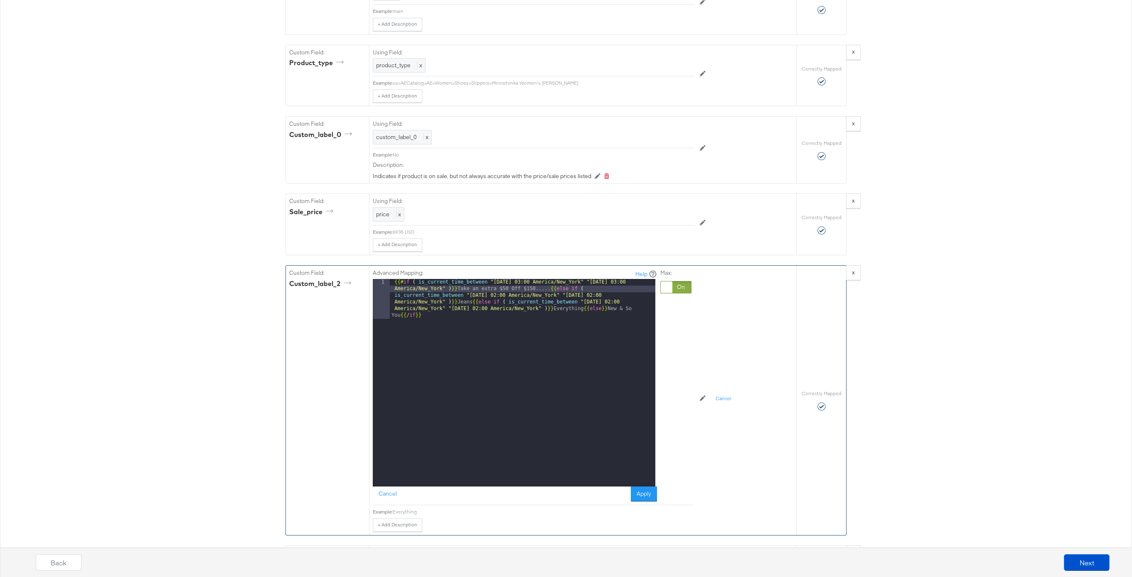
scroll to position [1055, 0]
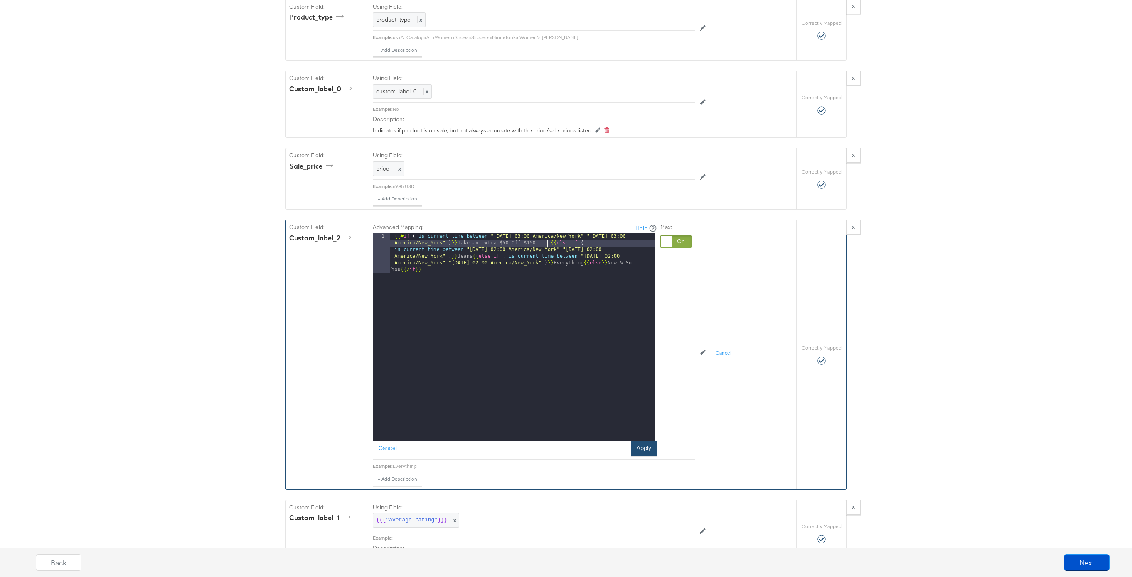
click at [641, 447] on button "Apply" at bounding box center [644, 448] width 26 height 15
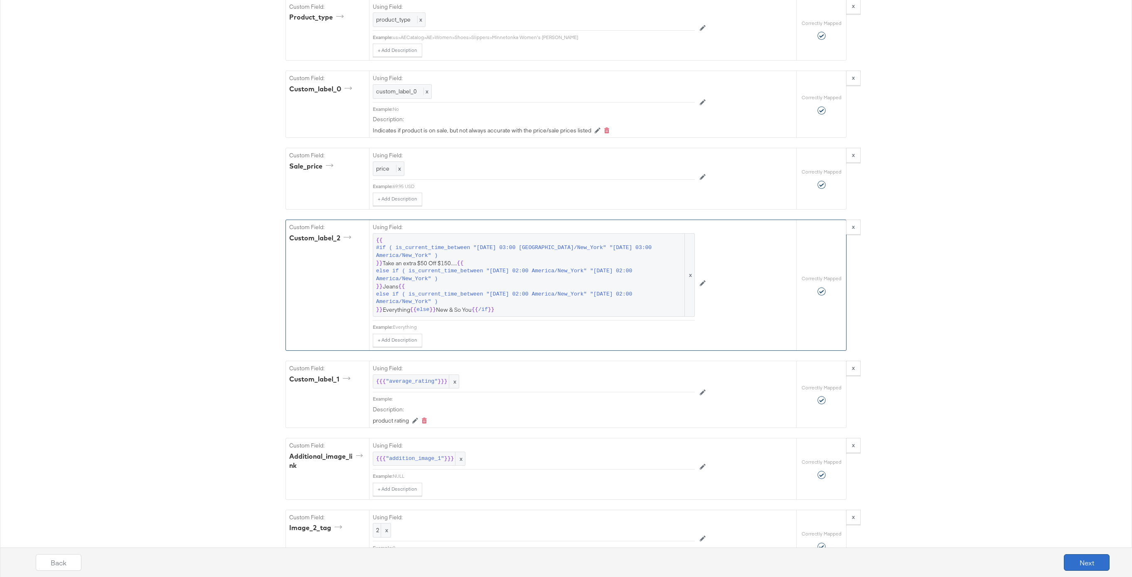
click at [1100, 564] on button "Next" at bounding box center [1086, 563] width 46 height 17
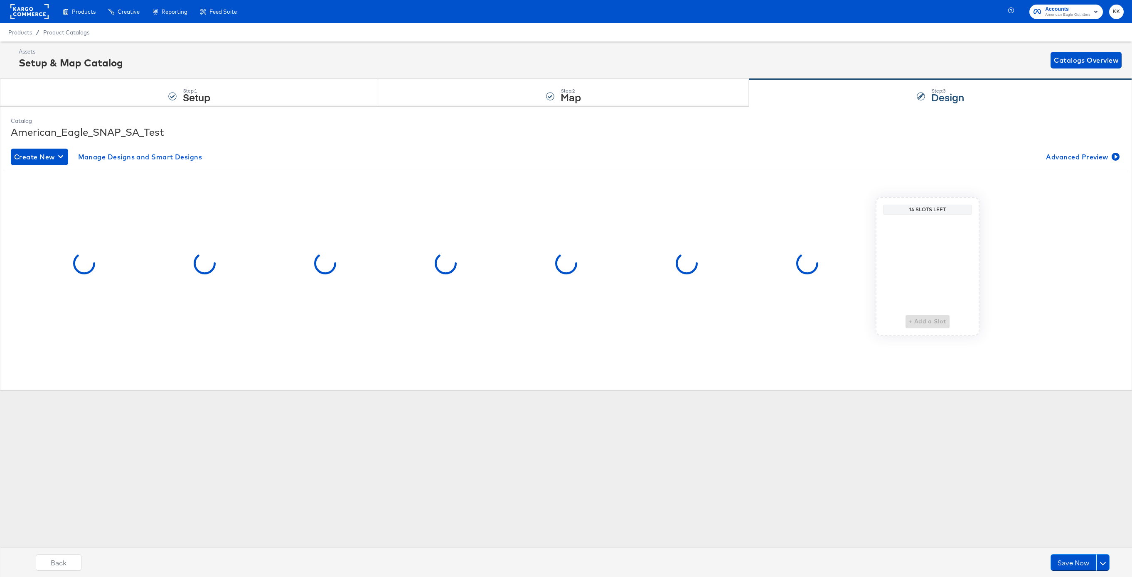
scroll to position [0, 0]
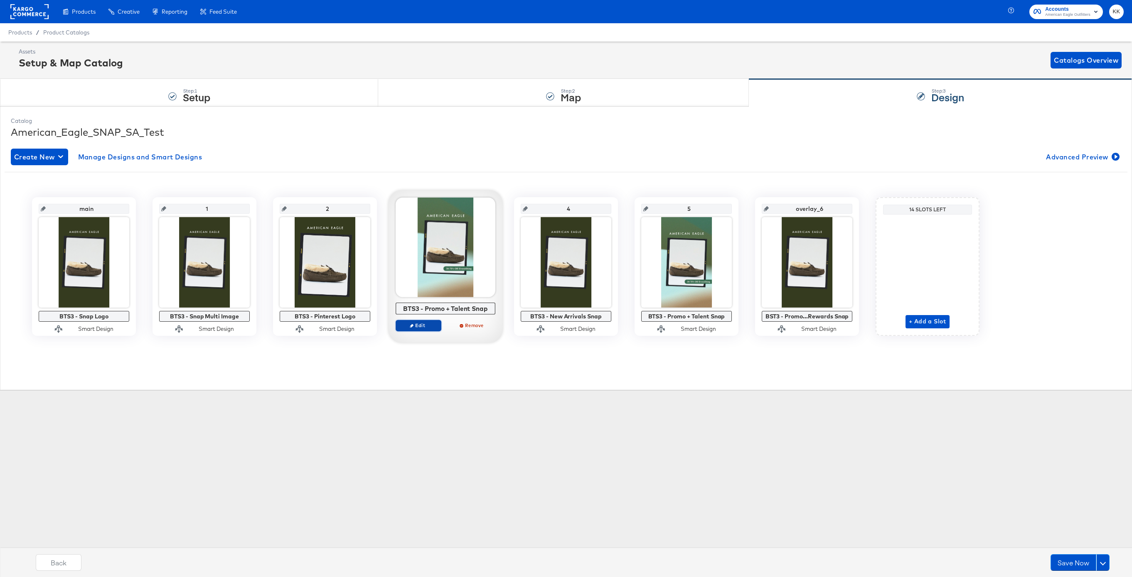
click at [421, 325] on span "Edit" at bounding box center [418, 325] width 38 height 6
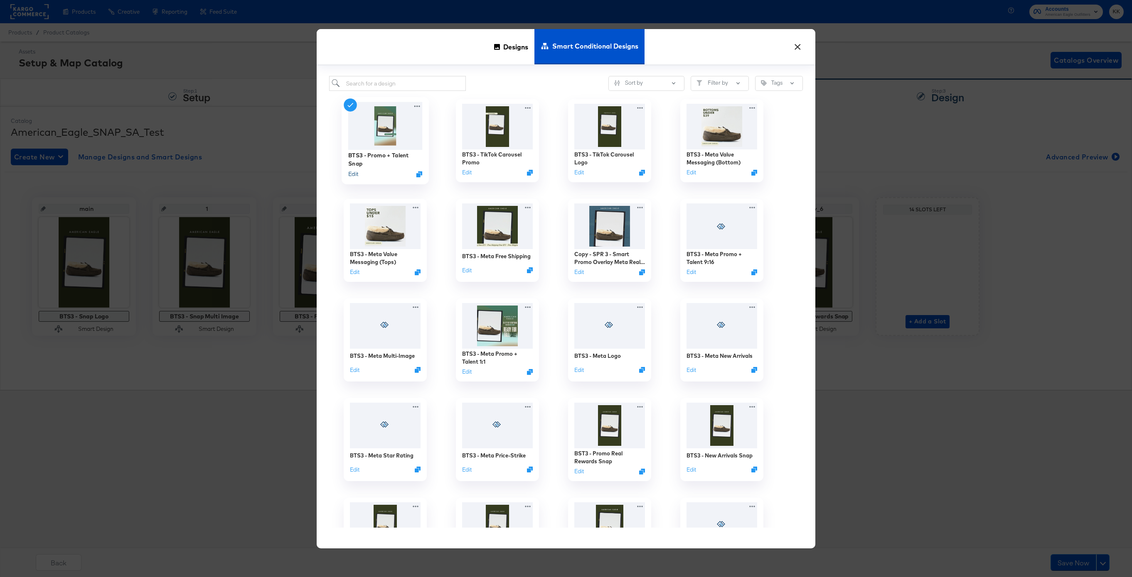
click at [355, 175] on button "Edit" at bounding box center [353, 174] width 10 height 8
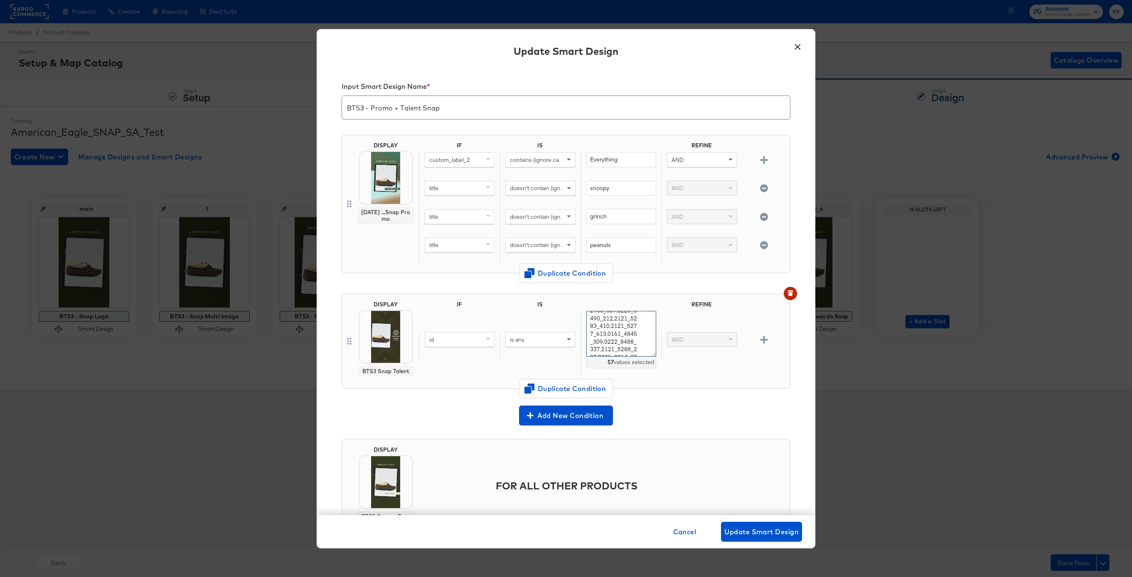
drag, startPoint x: 589, startPoint y: 318, endPoint x: 650, endPoint y: 396, distance: 98.3
click at [650, 396] on div "DISPLAY BTS3 Snap Talent IF IS REFINE id is any 0161_4846_103,0186_2735_613,212…" at bounding box center [565, 344] width 449 height 115
paste textarea "0186_2735_613, 2121_5185_200, 0101_1799_309, 0161_4846_108, 0222_8488_200, 0221…"
type textarea "0161_4846_103,0186_2735_613,2121_5185_200,0101_1799_309,0161_4846_108,0222_8488…"
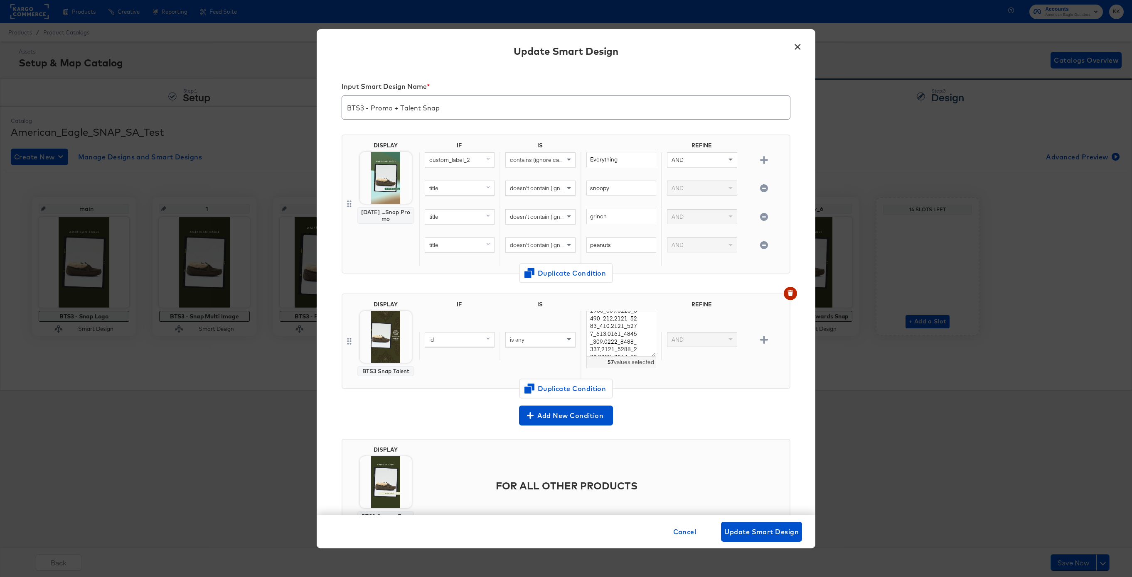
click at [724, 368] on div "id is any 0161_4846_103,0186_2735_613,2121_5185_200,0101_1799_309,0161_4846_108…" at bounding box center [602, 346] width 367 height 71
click at [479, 339] on div "id" at bounding box center [459, 340] width 69 height 14
type input "i"
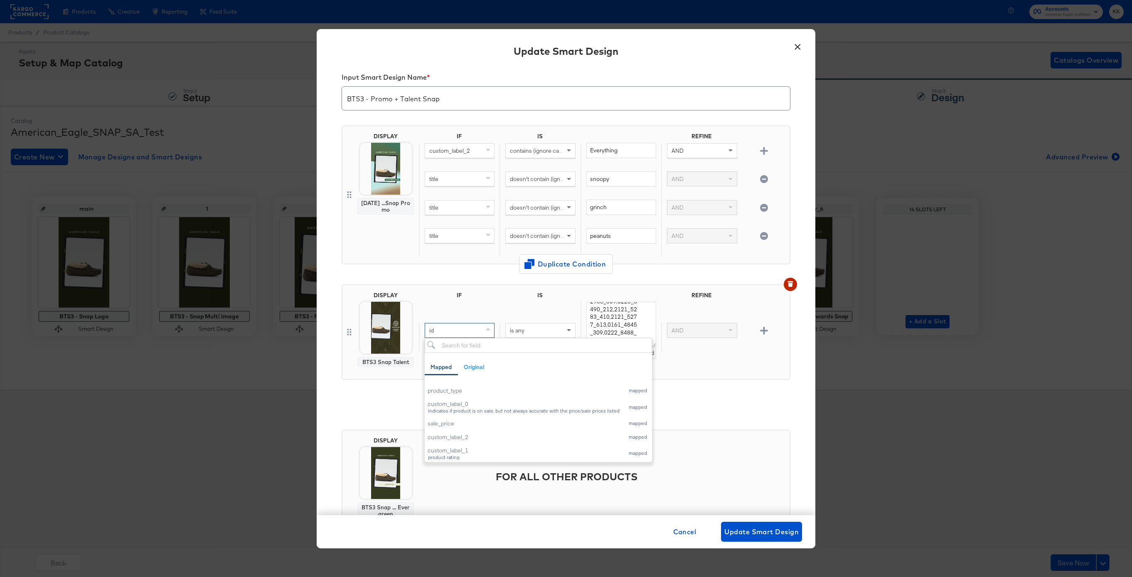
scroll to position [110, 0]
click at [385, 393] on div "Add New Condition" at bounding box center [565, 405] width 449 height 24
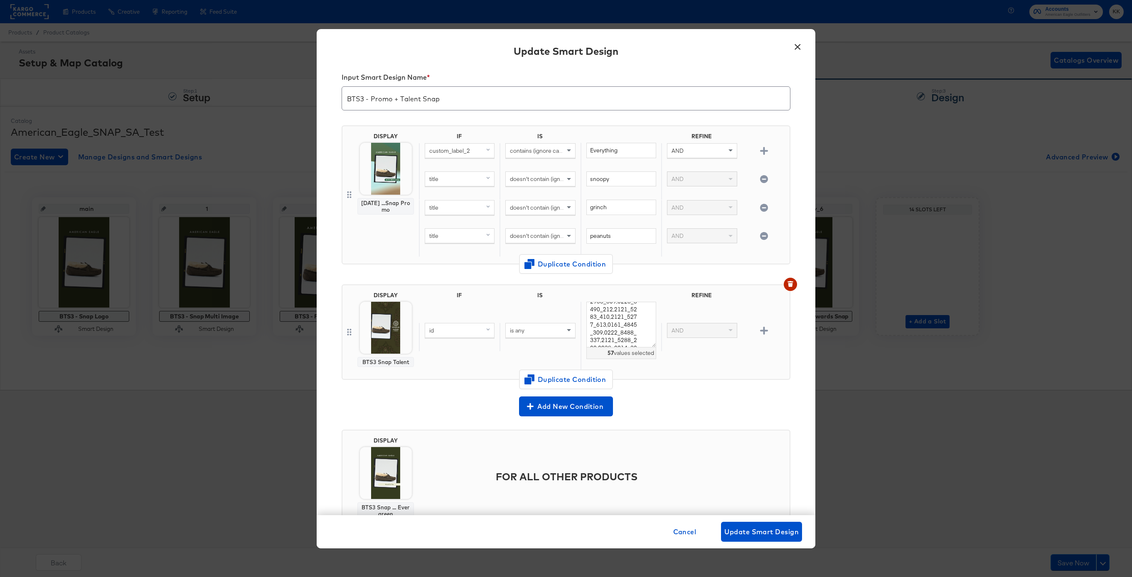
click at [473, 330] on div "id" at bounding box center [459, 331] width 69 height 14
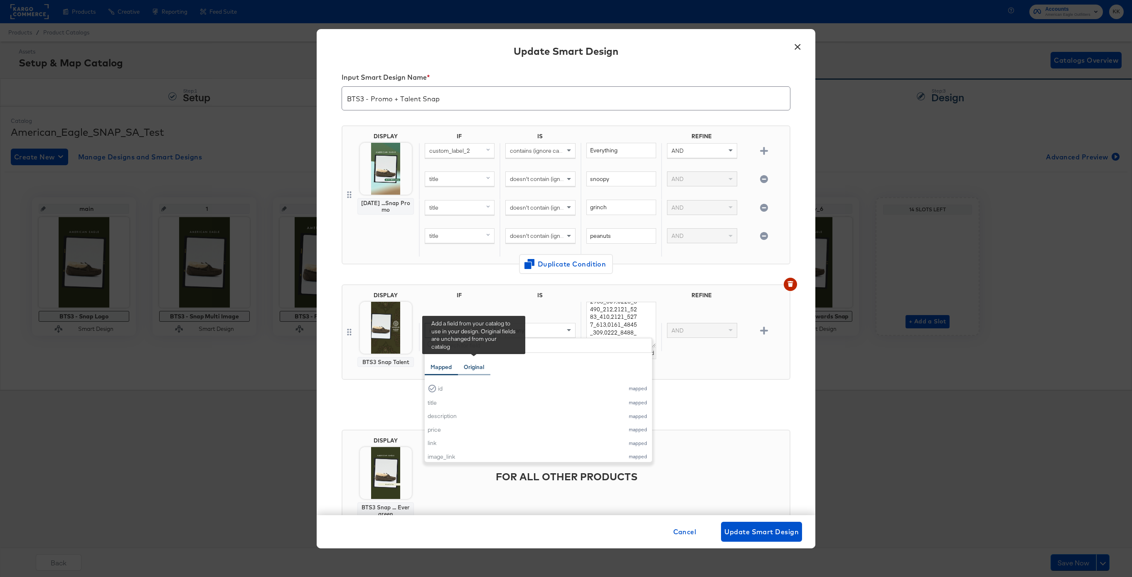
click at [481, 364] on div "Original" at bounding box center [474, 367] width 20 height 8
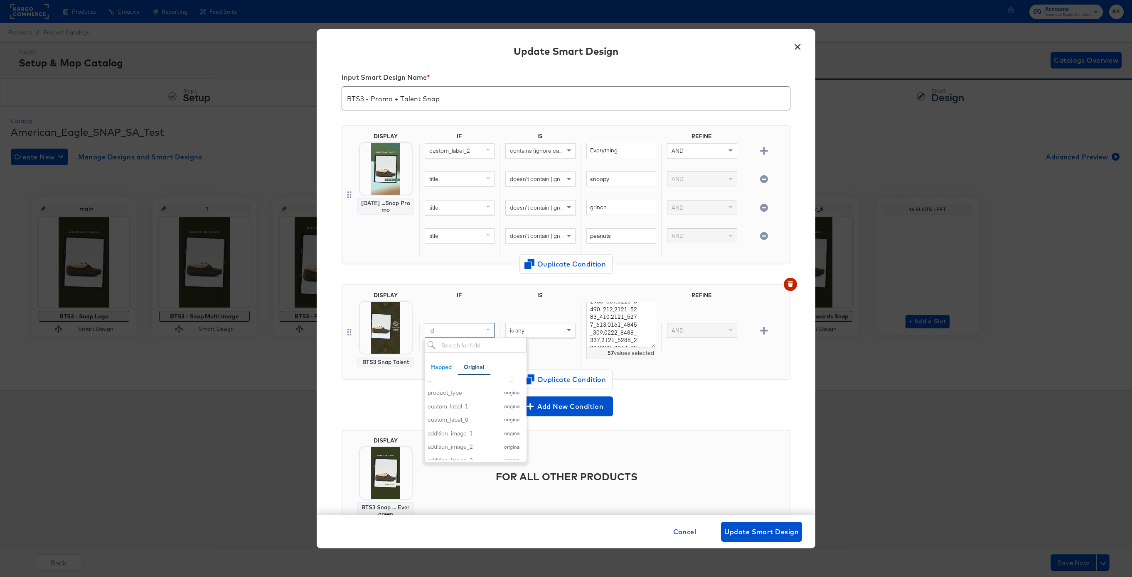
scroll to position [140, 0]
click at [475, 344] on input "search" at bounding box center [476, 345] width 102 height 15
type input "i"
click at [394, 391] on div "DISPLAY BTS3 Snap Talent IF IS REFINE id Mapped Original Add a field from your …" at bounding box center [565, 335] width 449 height 115
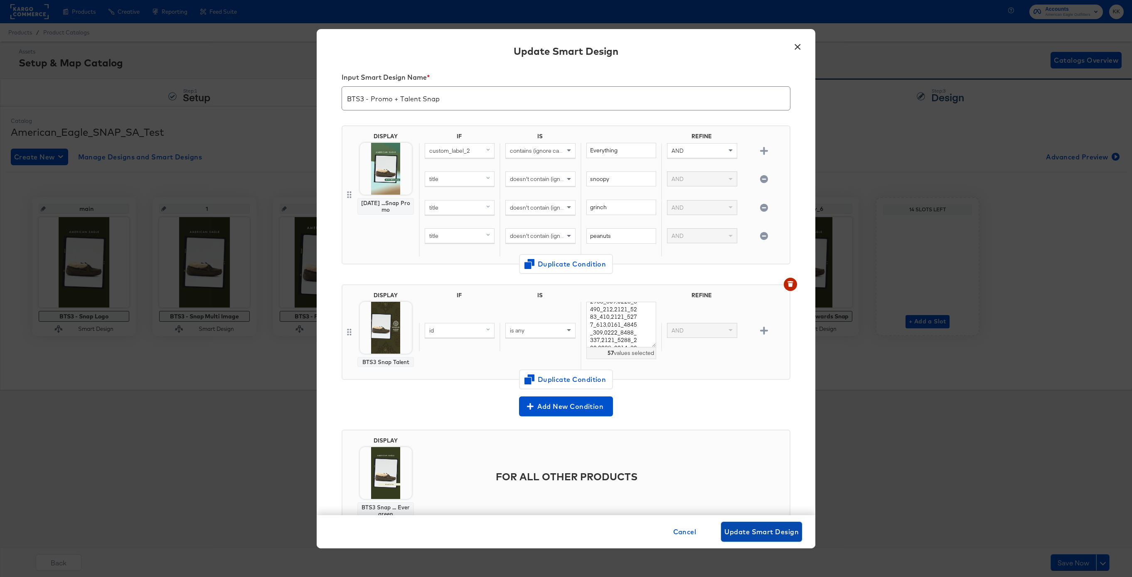
click at [760, 537] on span "Update Smart Design" at bounding box center [761, 532] width 74 height 12
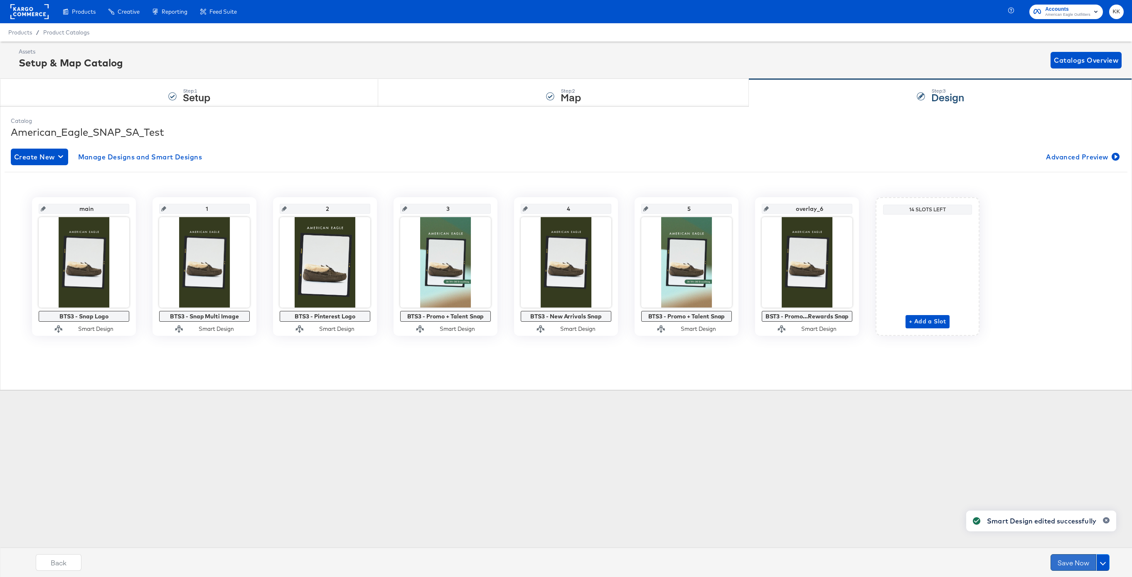
click at [1061, 558] on button "Save Now" at bounding box center [1073, 563] width 46 height 17
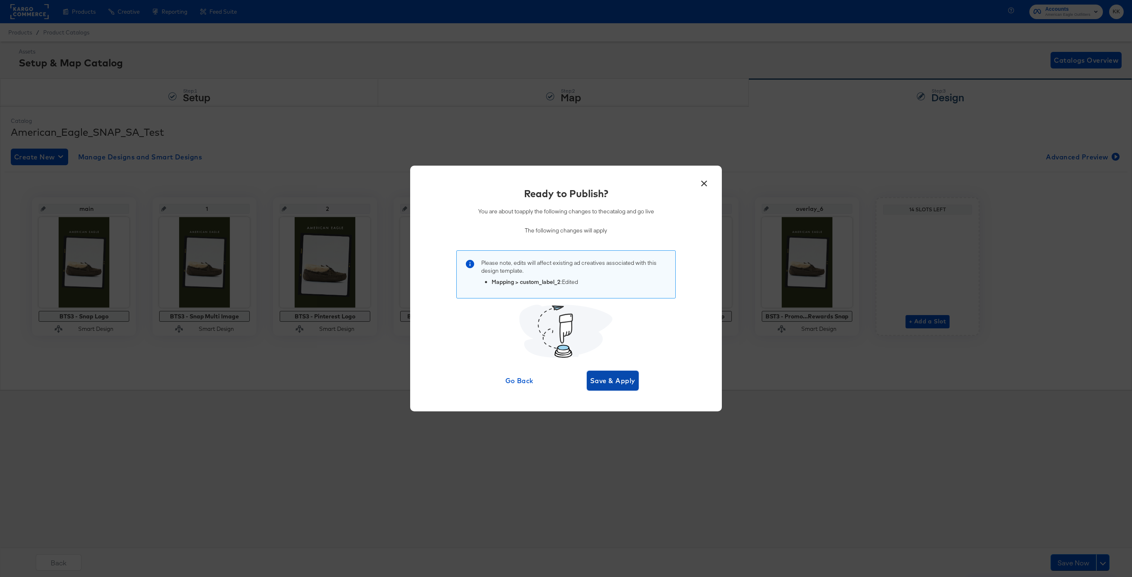
click at [607, 378] on span "Save & Apply" at bounding box center [612, 381] width 45 height 12
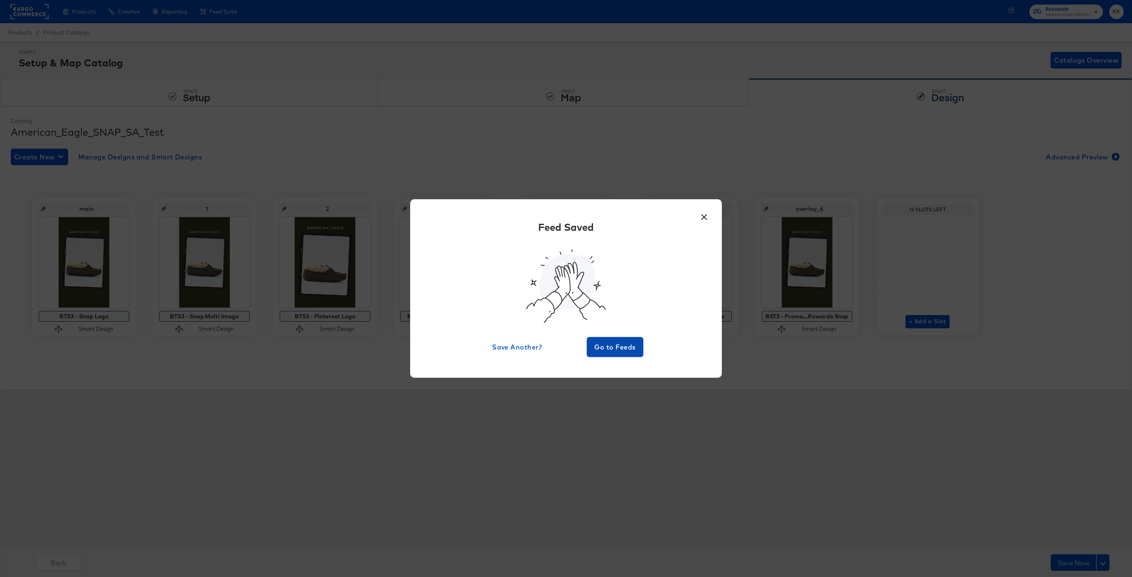
click at [611, 356] on button "Go to Feeds" at bounding box center [615, 347] width 56 height 20
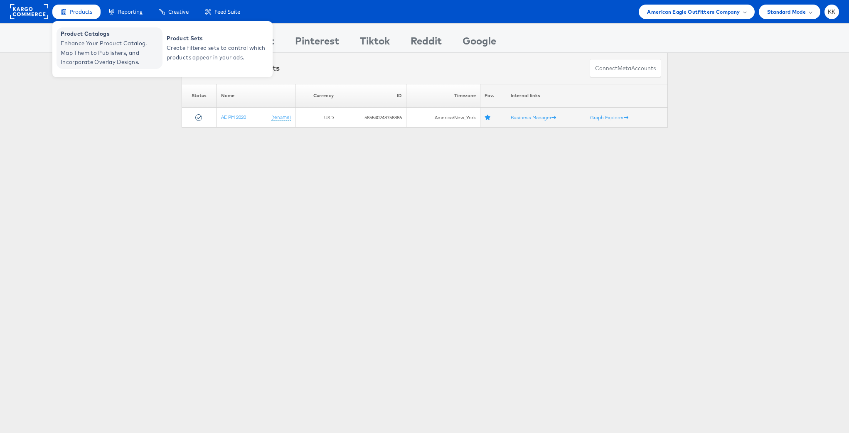
click at [86, 35] on span "Product Catalogs" at bounding box center [111, 34] width 100 height 10
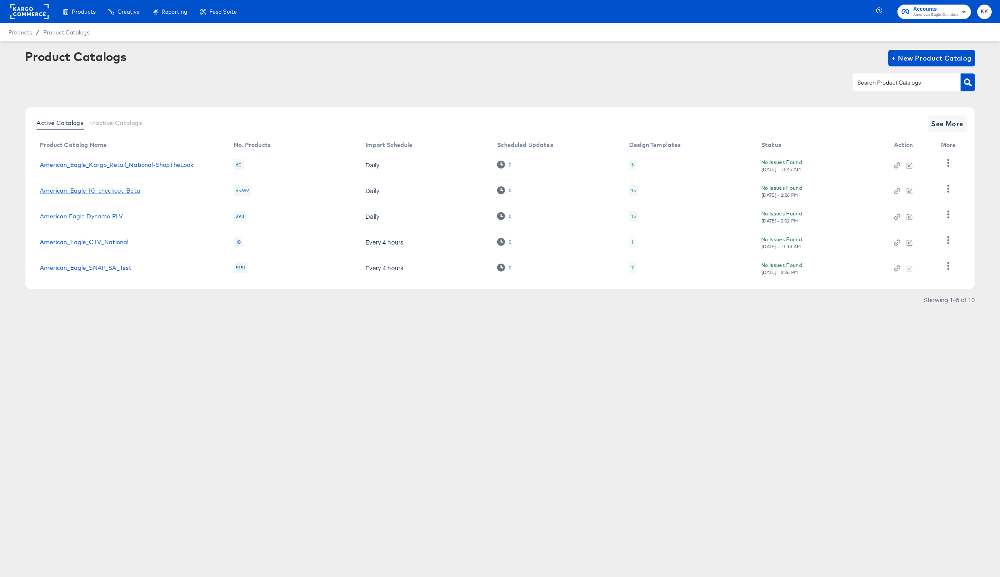
click at [105, 189] on link "American_Eagle_IG_checkout_Beta" at bounding box center [90, 190] width 101 height 7
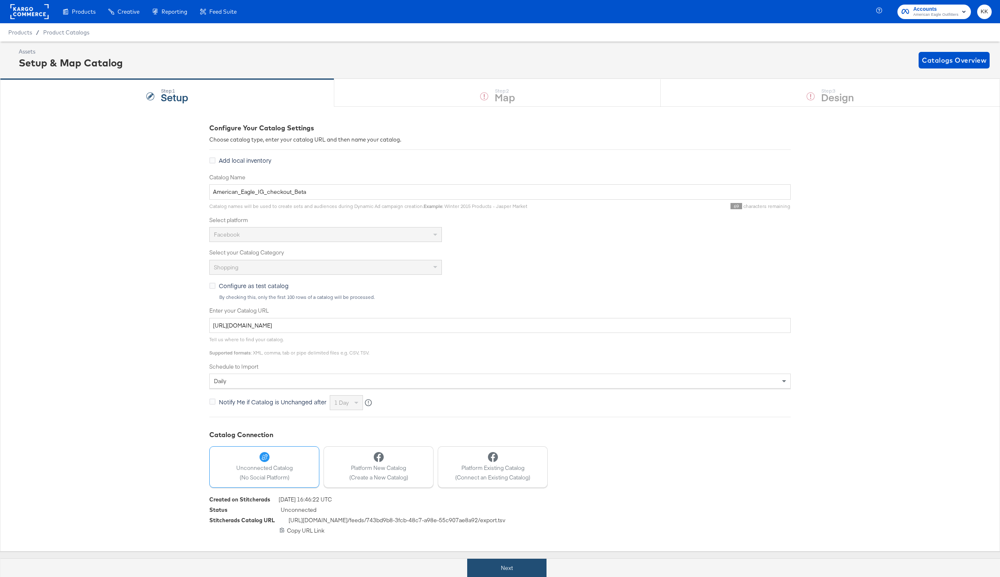
click at [511, 571] on button "Next" at bounding box center [506, 568] width 79 height 19
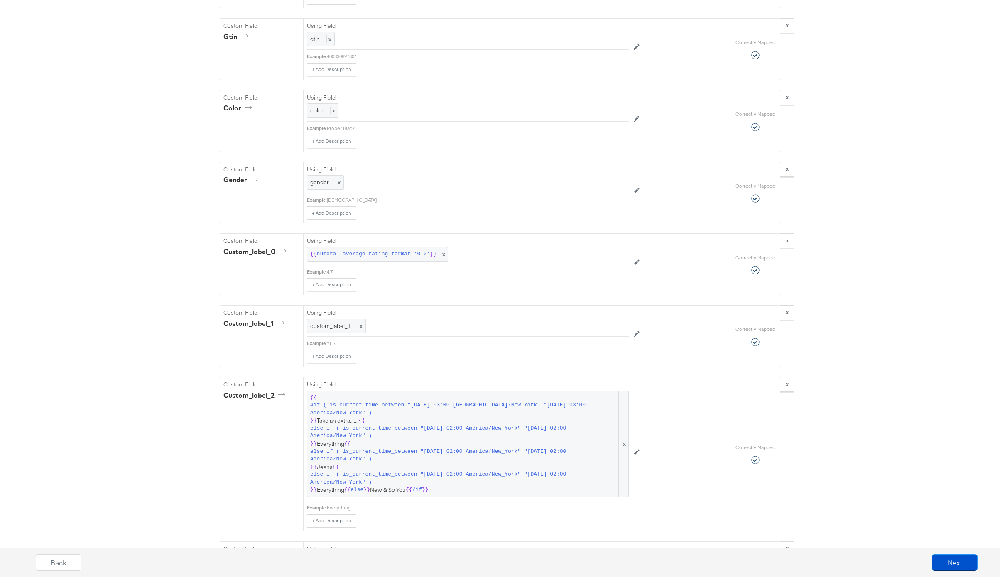
scroll to position [999, 0]
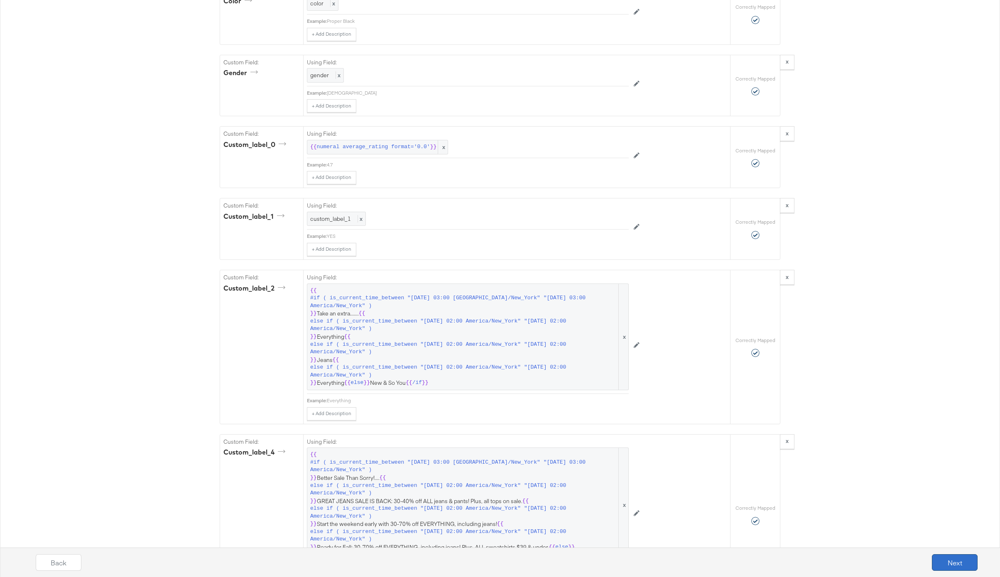
click at [941, 555] on button "Next" at bounding box center [955, 563] width 46 height 17
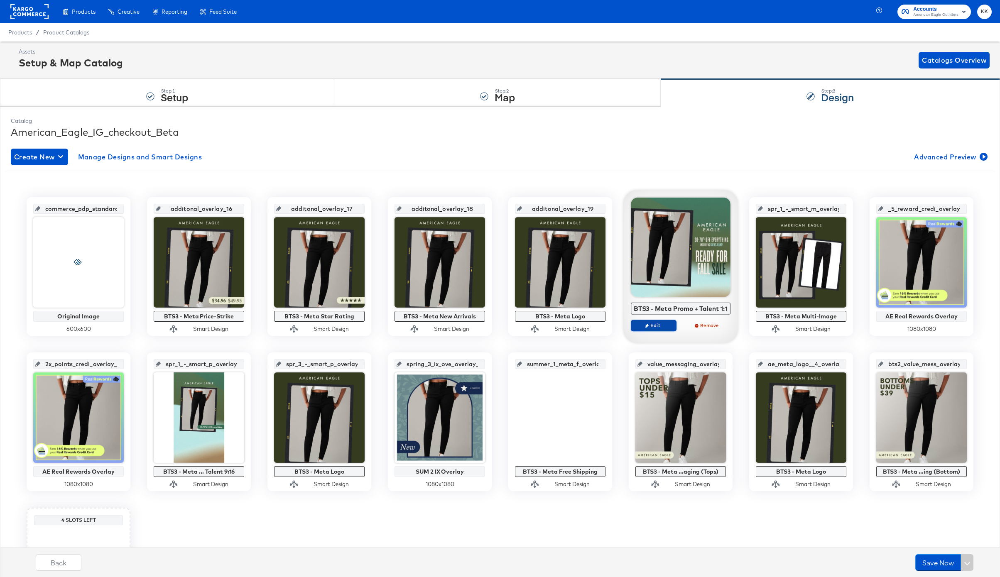
click at [658, 321] on button "Edit" at bounding box center [654, 326] width 46 height 12
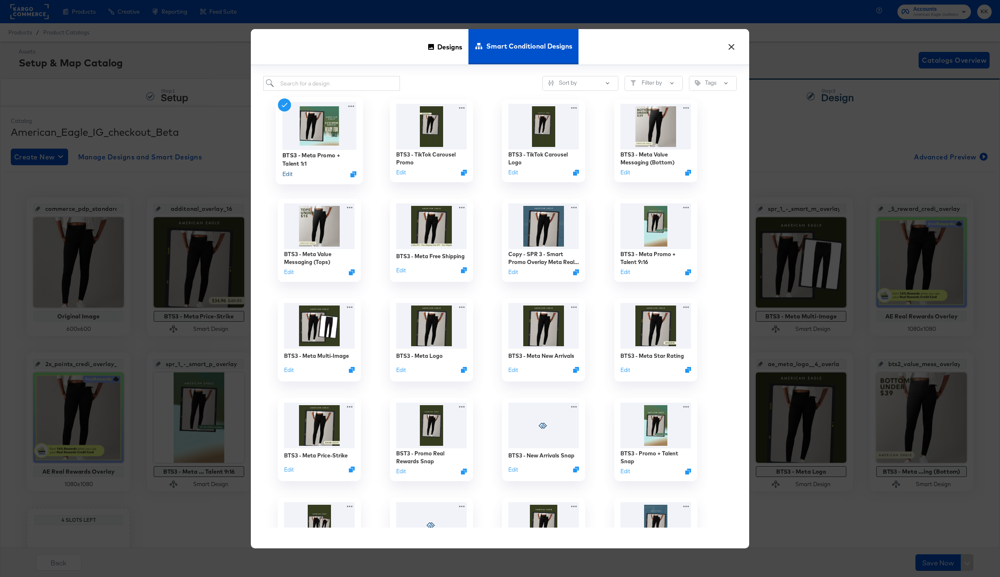
click at [287, 177] on button "Edit" at bounding box center [287, 174] width 10 height 8
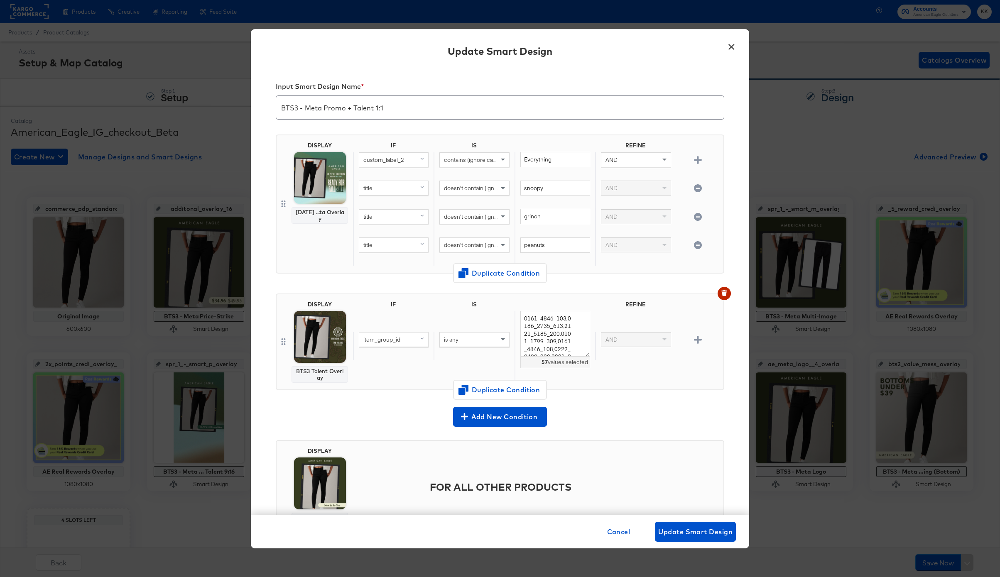
click at [733, 49] on button "×" at bounding box center [731, 44] width 15 height 15
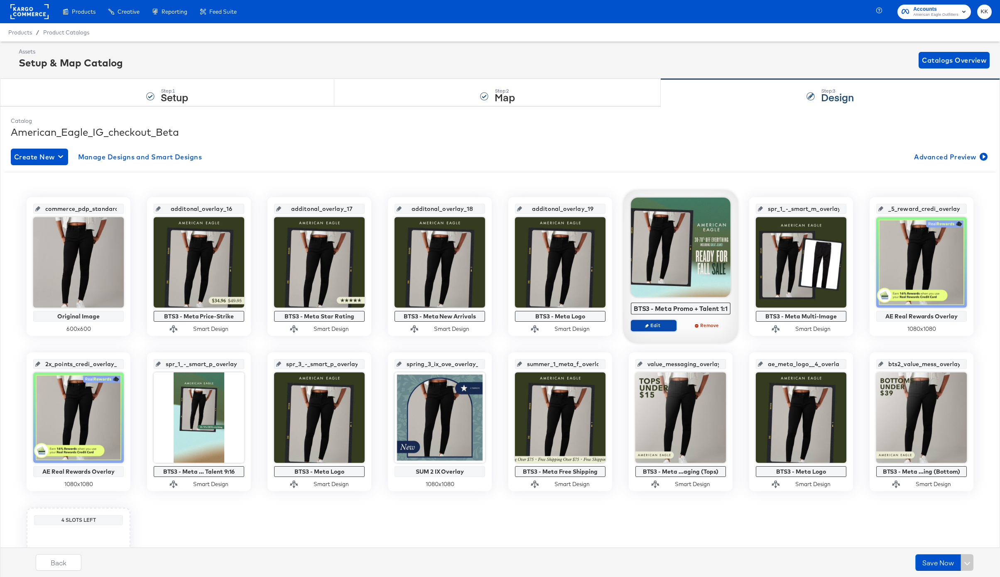
click at [662, 327] on span "Edit" at bounding box center [654, 325] width 38 height 6
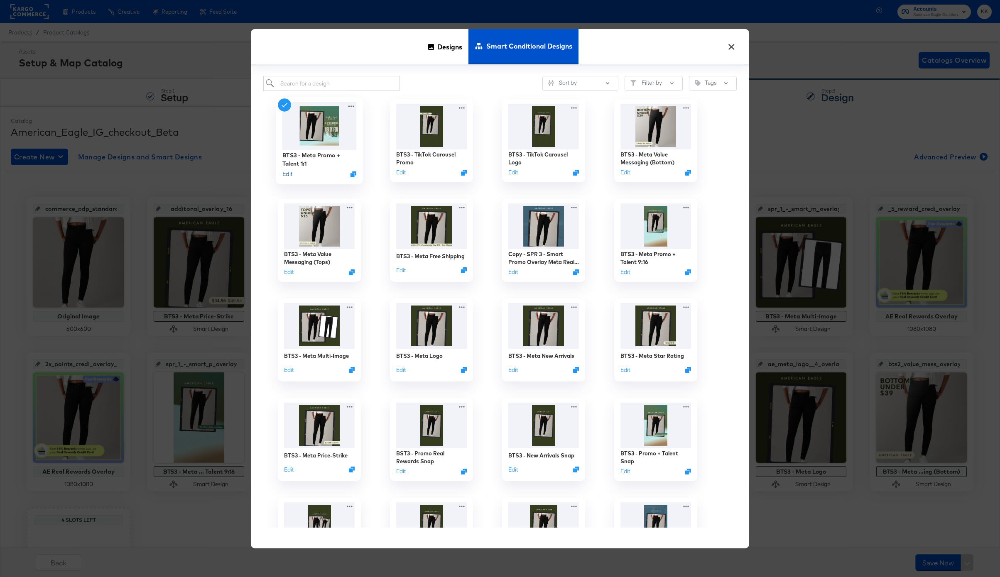
click at [288, 175] on button "Edit" at bounding box center [287, 174] width 10 height 8
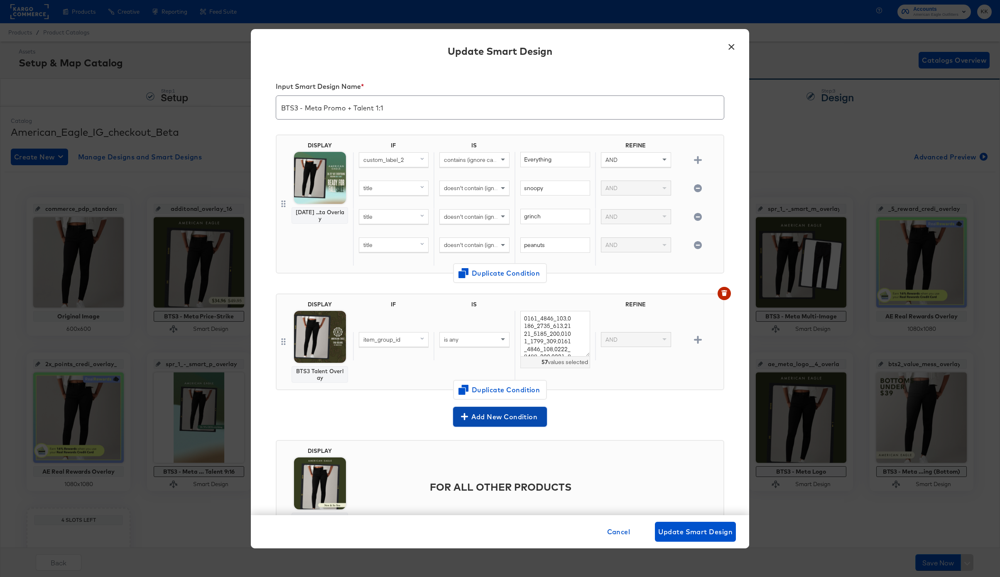
click at [524, 414] on span "Add New Condition" at bounding box center [500, 417] width 87 height 12
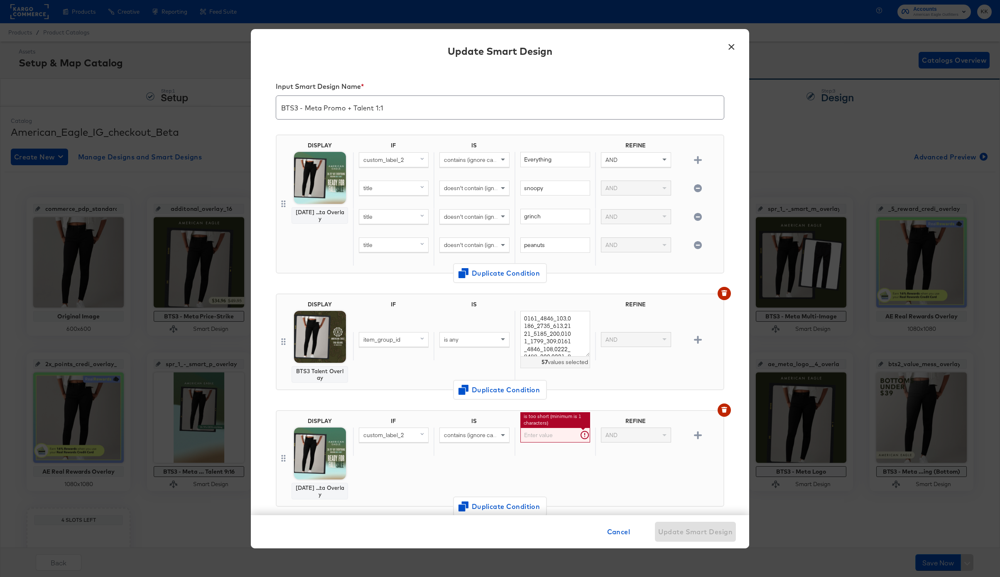
click at [543, 436] on input "text" at bounding box center [555, 435] width 70 height 15
type input "Everything"
click at [702, 434] on button "button" at bounding box center [698, 436] width 15 height 8
click at [392, 464] on span "custom_label_2" at bounding box center [383, 463] width 41 height 7
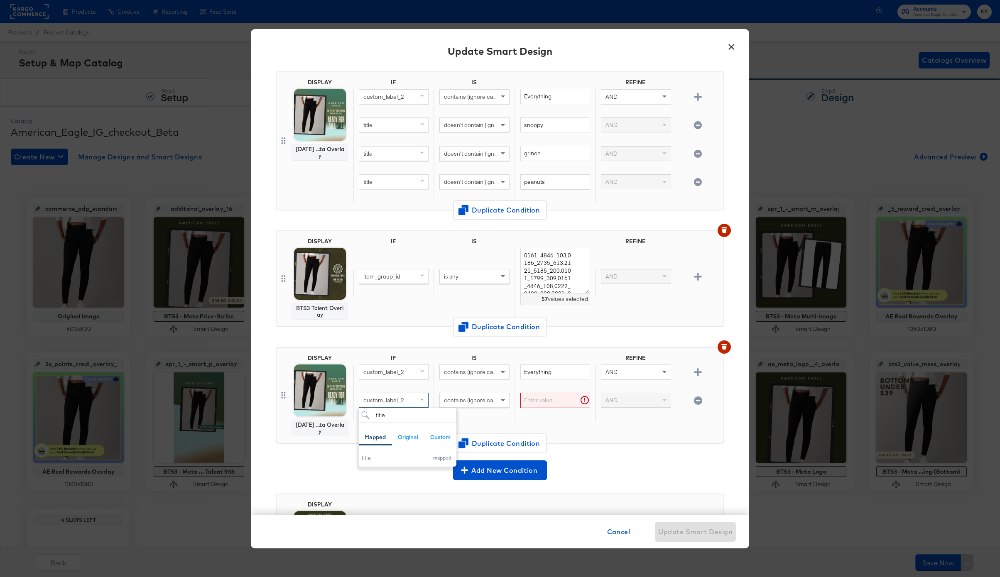
scroll to position [78, 0]
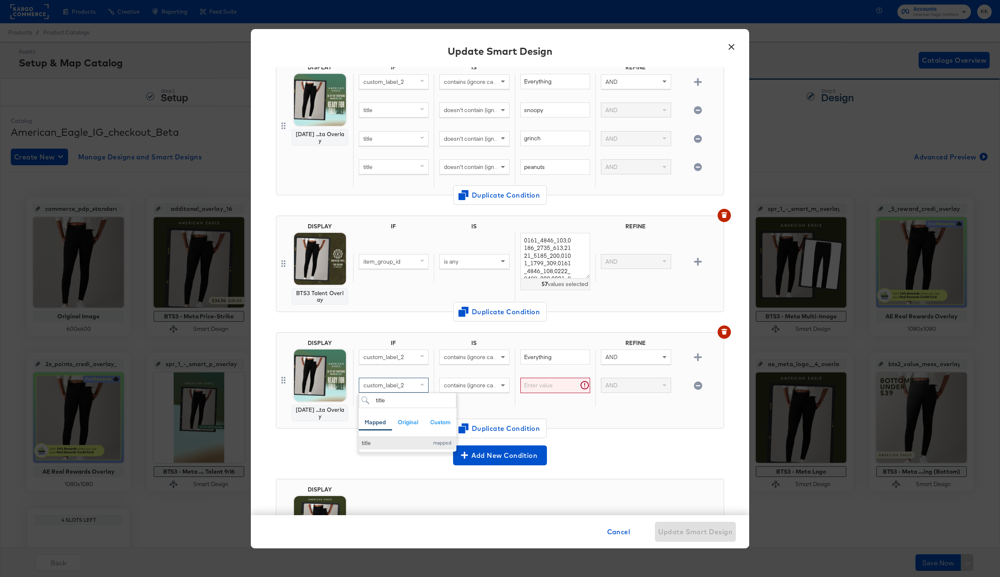
type input "title"
click at [382, 447] on button "title mapped" at bounding box center [408, 444] width 98 height 14
click at [462, 388] on span "contains (ignore case)" at bounding box center [472, 385] width 57 height 7
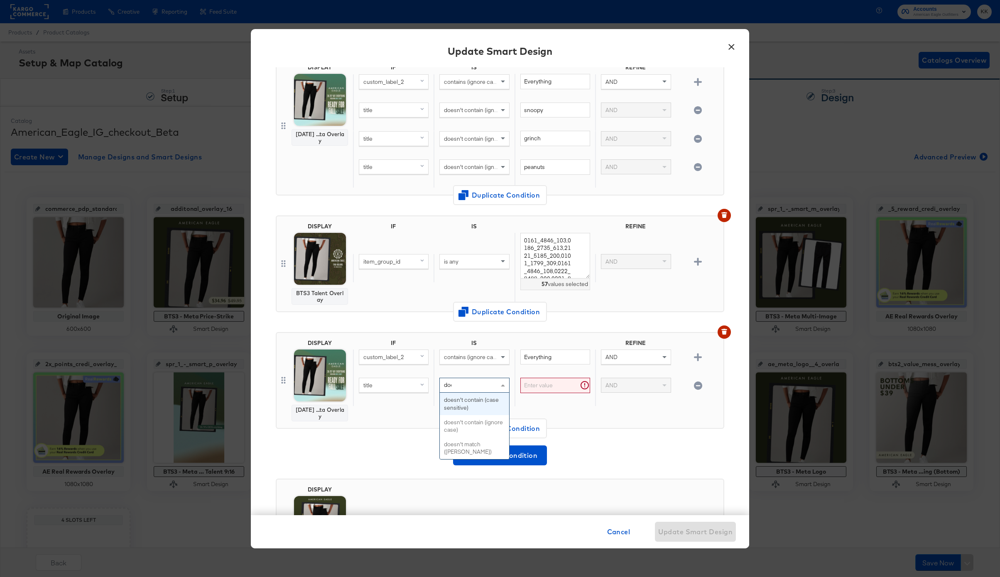
type input "does"
click at [537, 391] on input "text" at bounding box center [555, 385] width 70 height 15
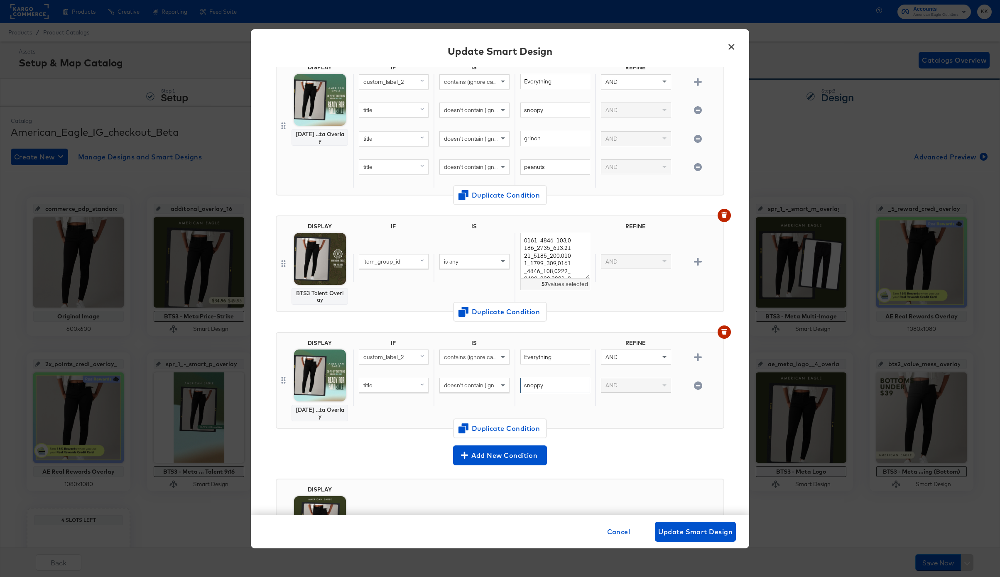
type input "snoppy"
click at [626, 387] on div "AND" at bounding box center [635, 385] width 69 height 14
click at [697, 361] on div at bounding box center [698, 364] width 44 height 22
click at [699, 355] on icon "button" at bounding box center [698, 358] width 8 height 8
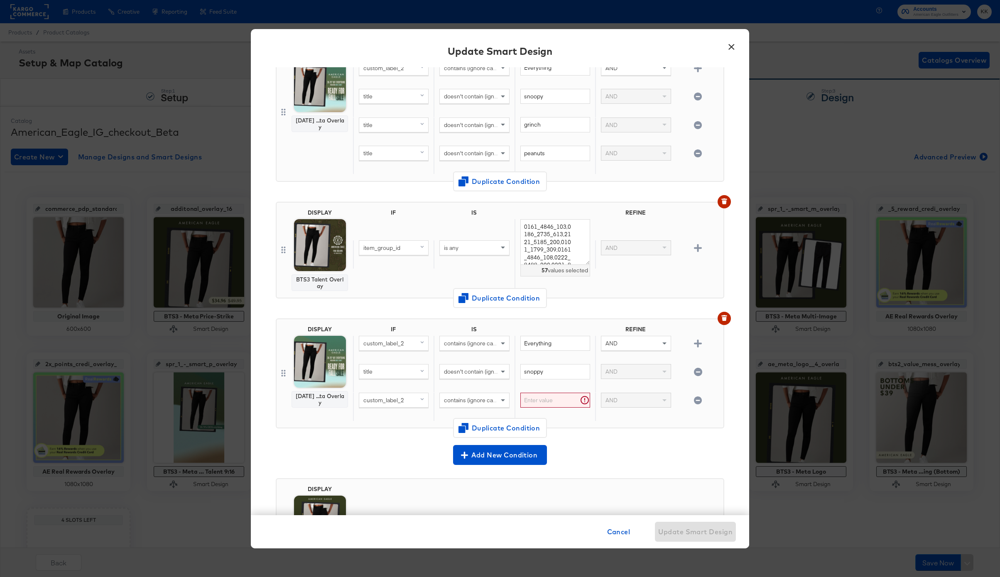
click at [407, 394] on div "custom_label_2" at bounding box center [393, 400] width 69 height 14
type input "title"
click at [389, 454] on button "title mapped" at bounding box center [408, 458] width 98 height 14
click at [462, 395] on div "contains (ignore case)" at bounding box center [474, 400] width 69 height 14
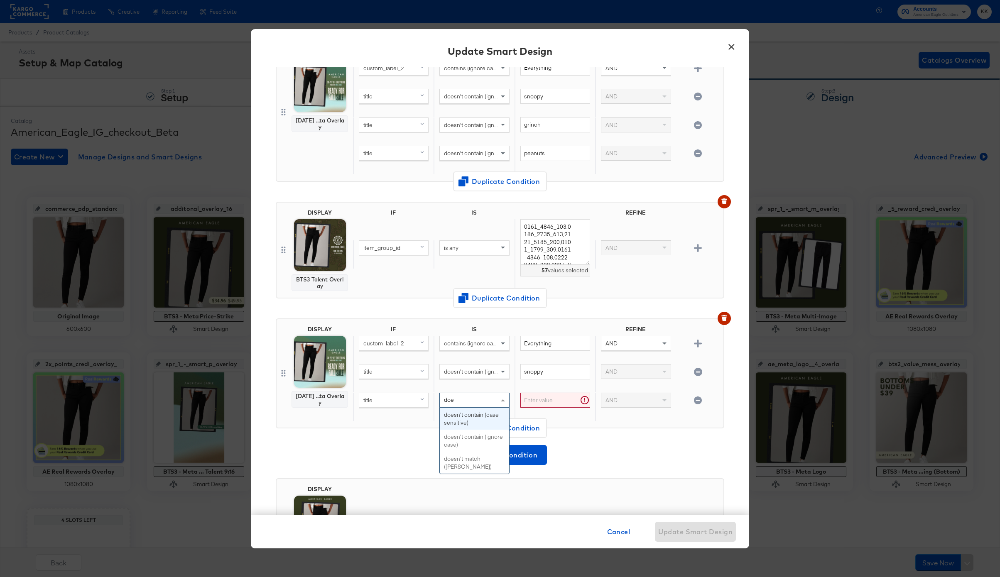
type input "does"
click at [543, 401] on input "text" at bounding box center [555, 400] width 70 height 15
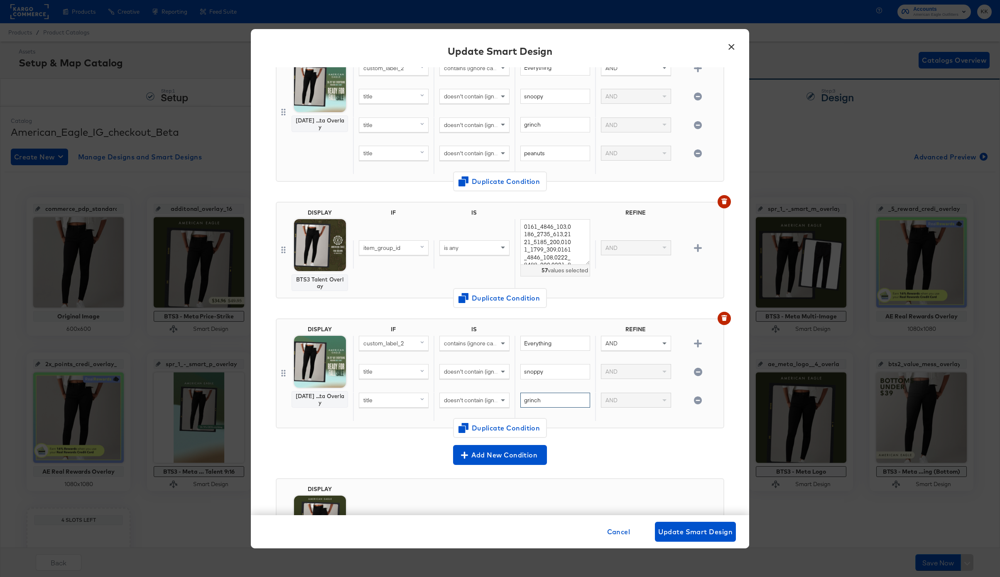
type input "grinch"
click at [702, 348] on div at bounding box center [698, 350] width 44 height 22
click at [696, 343] on icon "button" at bounding box center [698, 344] width 8 height 8
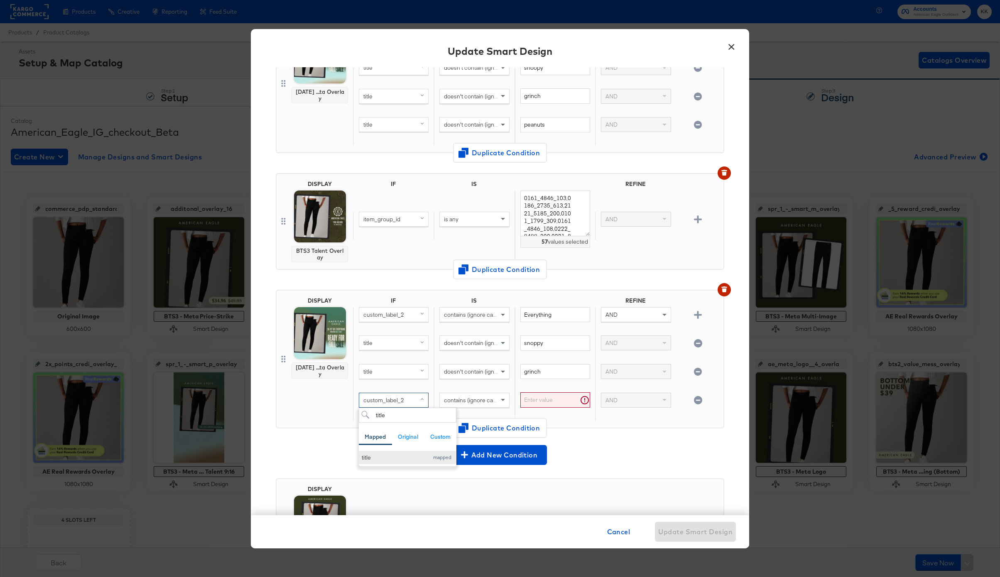
type input "title"
click at [371, 455] on div "title" at bounding box center [393, 458] width 63 height 8
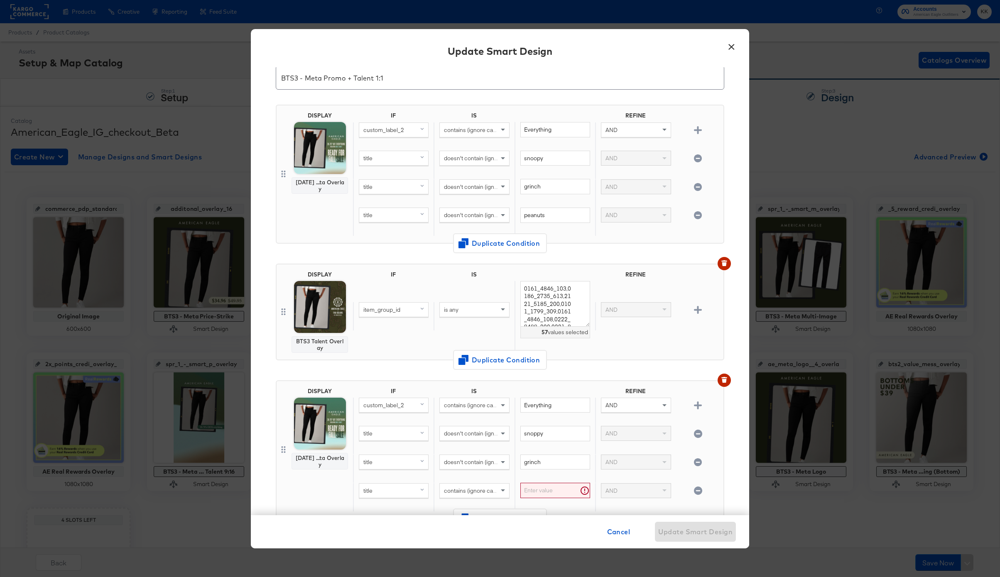
scroll to position [0, 0]
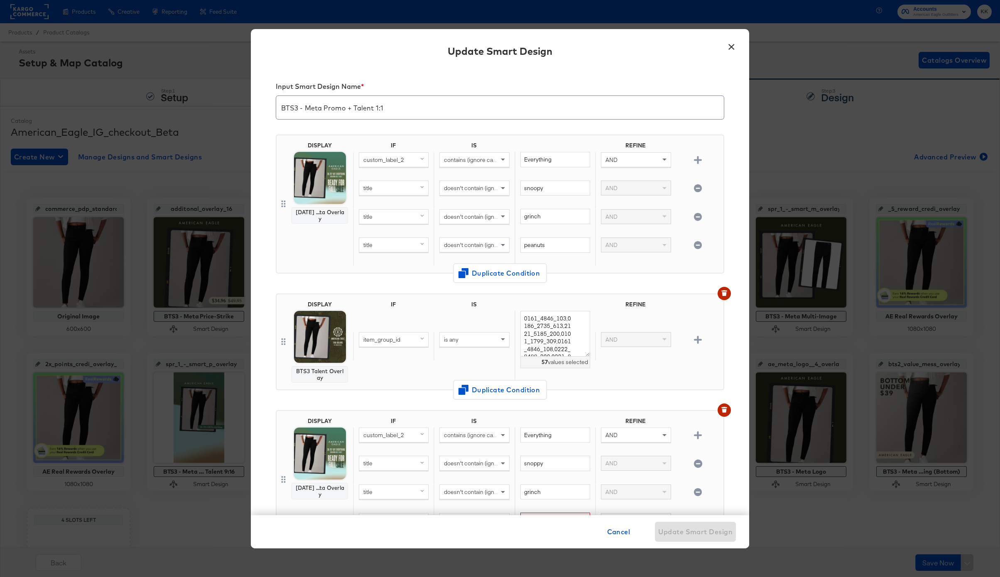
click at [565, 273] on div "DISPLAY Labor Day ...ta Overlay IF IS REFINE custom_label_2 contains (ignore ca…" at bounding box center [500, 204] width 449 height 139
click at [614, 535] on span "Cancel" at bounding box center [618, 532] width 23 height 12
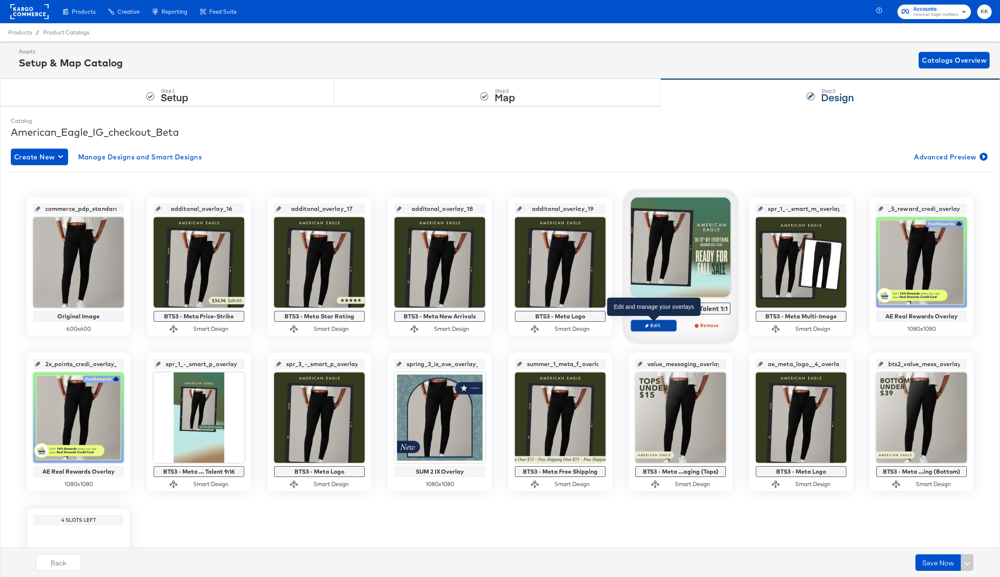
click at [665, 329] on button "Edit" at bounding box center [654, 326] width 46 height 12
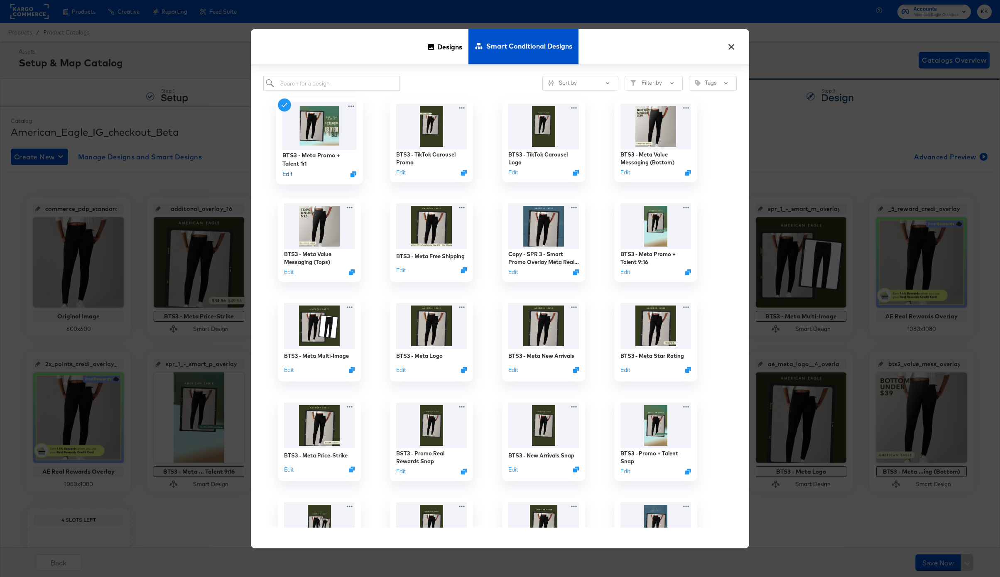
click at [286, 173] on button "Edit" at bounding box center [287, 174] width 10 height 8
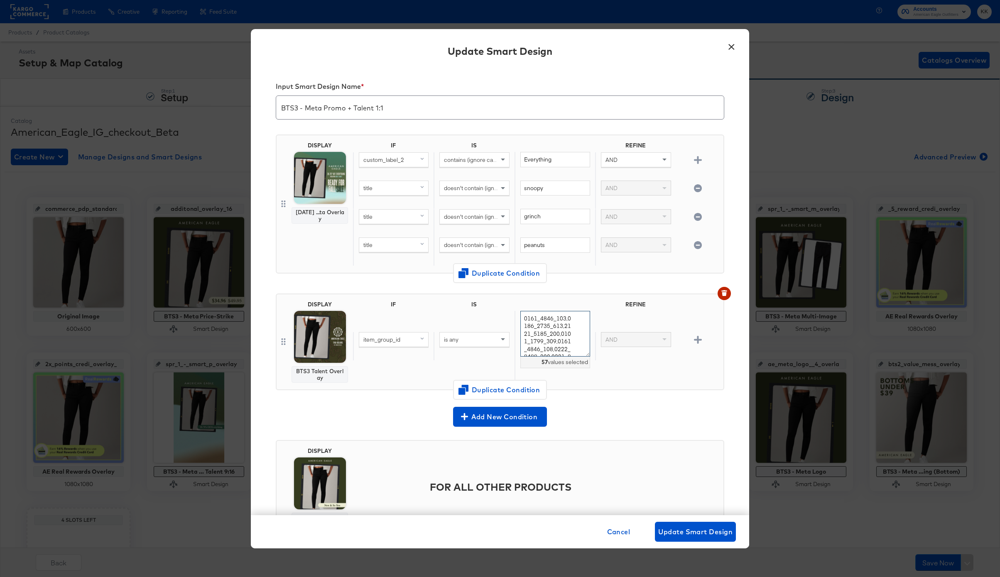
drag, startPoint x: 562, startPoint y: 320, endPoint x: 535, endPoint y: 315, distance: 27.8
click at [535, 315] on textarea "0161_4846_103,0186_2735_613,2121_5185_200,0101_1799_309,0161_4846_108,0222_8488…" at bounding box center [555, 334] width 70 height 46
drag, startPoint x: 563, startPoint y: 319, endPoint x: 516, endPoint y: 319, distance: 46.9
click at [516, 319] on div "0161_4846_103,0186_2735_613,2121_5185_200,0101_1799_309,0161_4846_108,0222_8488…" at bounding box center [555, 346] width 81 height 71
click at [371, 388] on div "DISPLAY BTS3 Talent Overlay IF IS REFINE item_group_id is any 0161_4846_103,018…" at bounding box center [500, 342] width 449 height 97
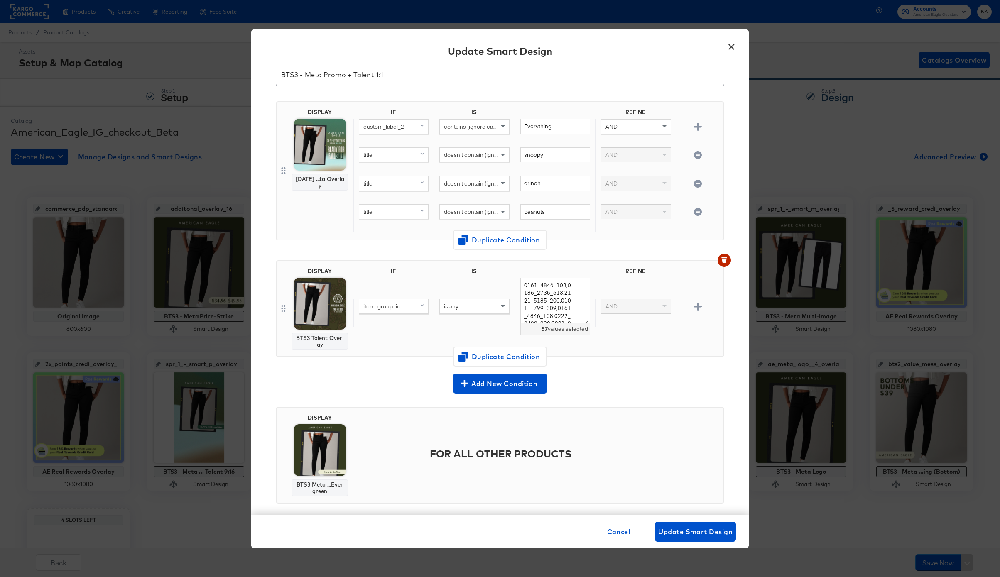
scroll to position [32, 0]
drag, startPoint x: 503, startPoint y: 355, endPoint x: 498, endPoint y: 381, distance: 26.2
click at [498, 381] on div "Input Smart Design Name * BTS3 - Meta Promo + Talent 1:1 DISPLAY Labor Day ...t…" at bounding box center [500, 291] width 498 height 448
click at [498, 381] on span "Add New Condition" at bounding box center [500, 385] width 87 height 12
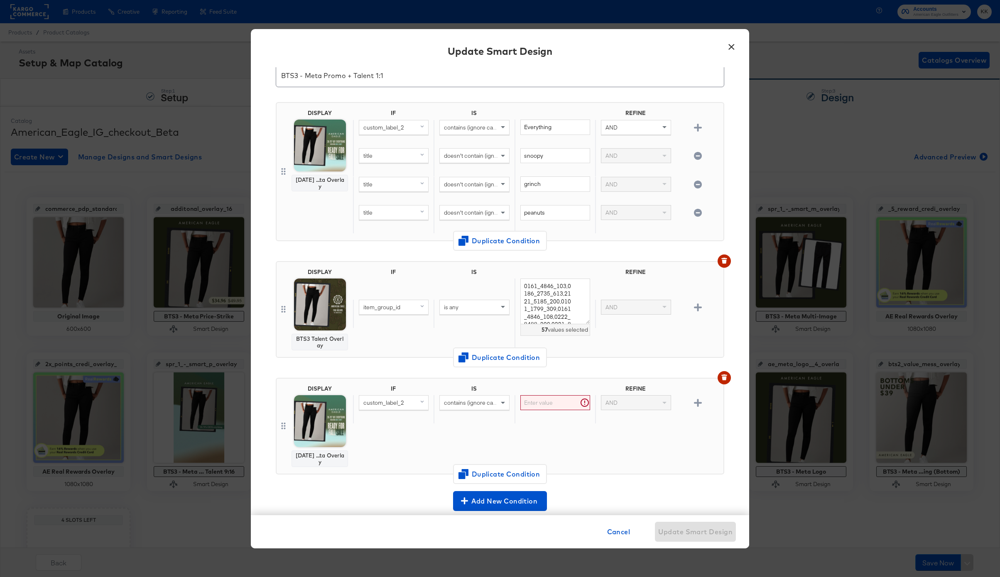
click at [636, 388] on div "REFINE" at bounding box center [635, 390] width 81 height 10
click at [637, 407] on div "AND" at bounding box center [635, 403] width 69 height 14
click at [645, 324] on div "AND" at bounding box center [635, 314] width 81 height 28
click at [642, 410] on div "AND" at bounding box center [635, 403] width 69 height 14
click at [695, 410] on div at bounding box center [698, 410] width 44 height 22
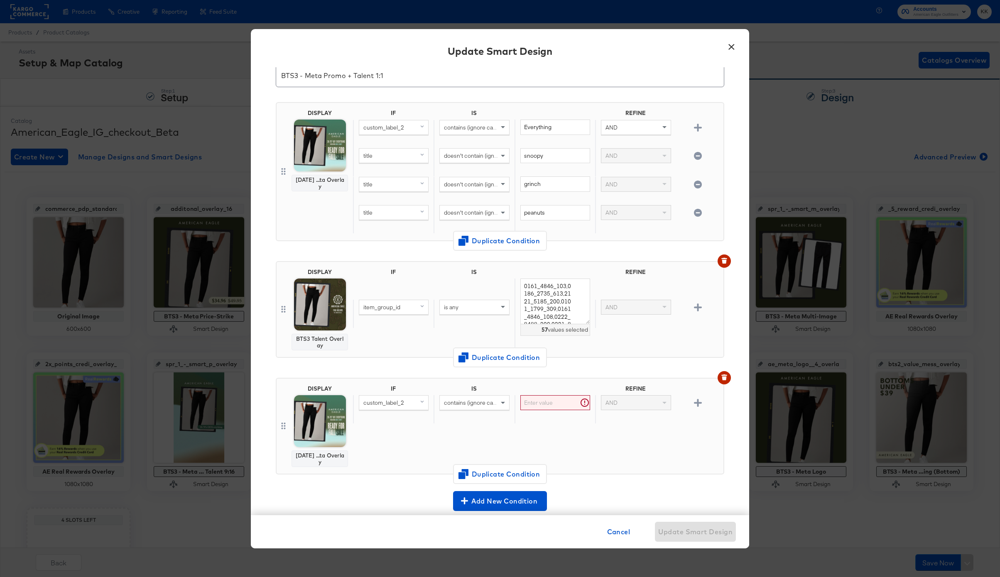
click at [695, 402] on icon "button" at bounding box center [698, 403] width 8 height 8
click at [631, 427] on div "AND" at bounding box center [635, 431] width 69 height 14
click at [705, 429] on button "button" at bounding box center [698, 431] width 15 height 8
click at [384, 390] on div "IF" at bounding box center [393, 390] width 81 height 10
click at [636, 537] on div "Cancel Update Smart Design" at bounding box center [670, 532] width 132 height 20
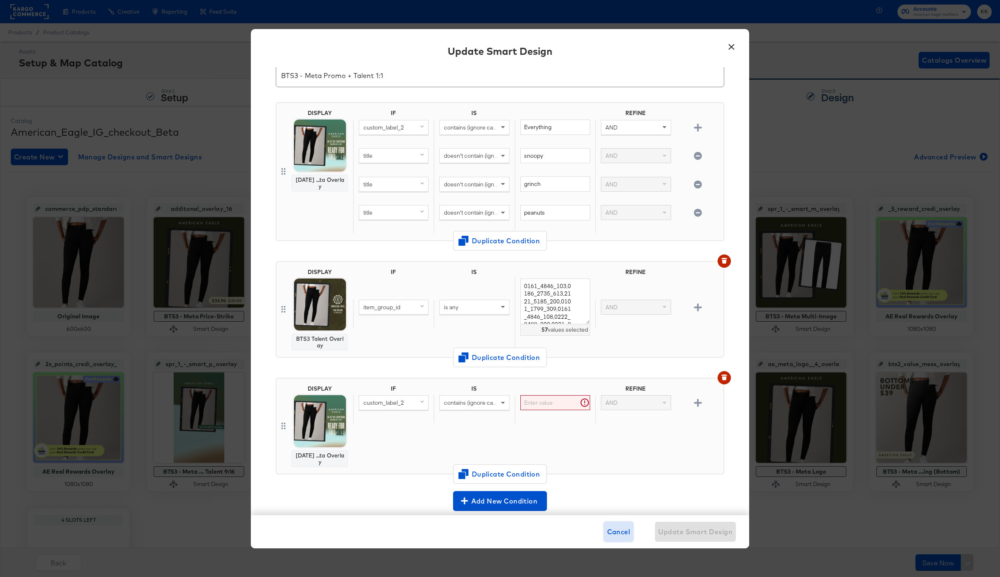
click at [619, 530] on span "Cancel" at bounding box center [618, 532] width 23 height 12
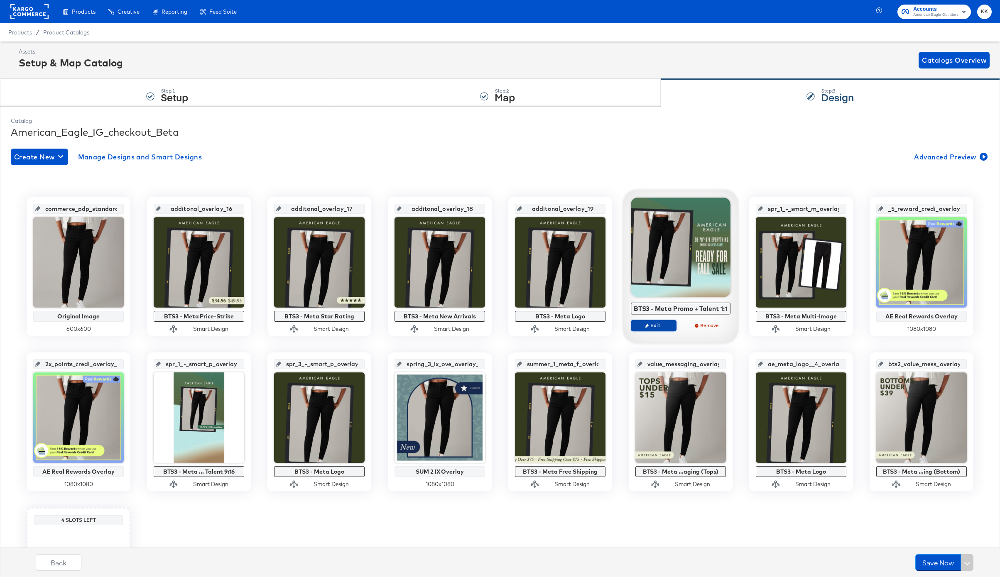
click at [659, 327] on span "Edit" at bounding box center [654, 325] width 38 height 6
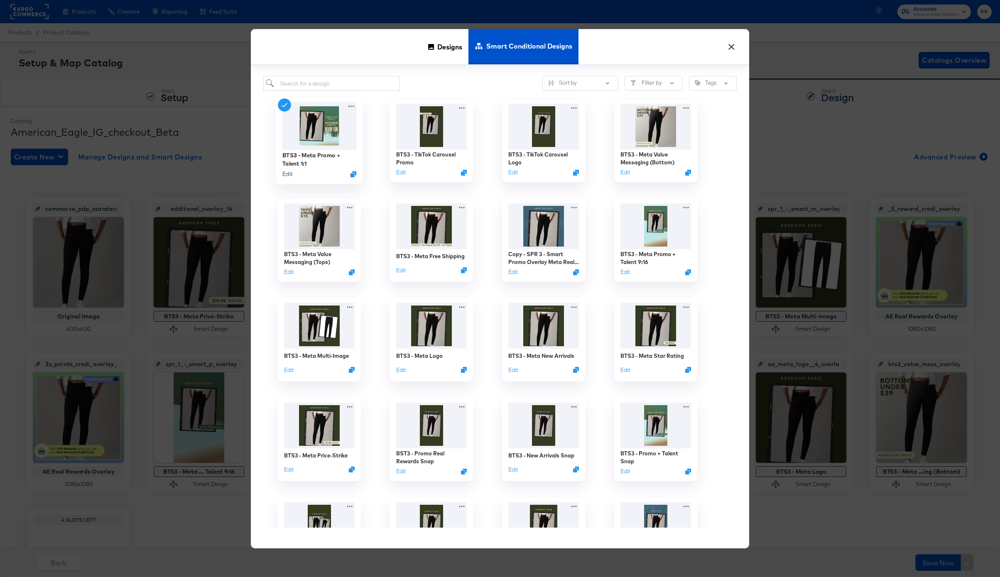
click at [289, 174] on button "Edit" at bounding box center [287, 174] width 10 height 8
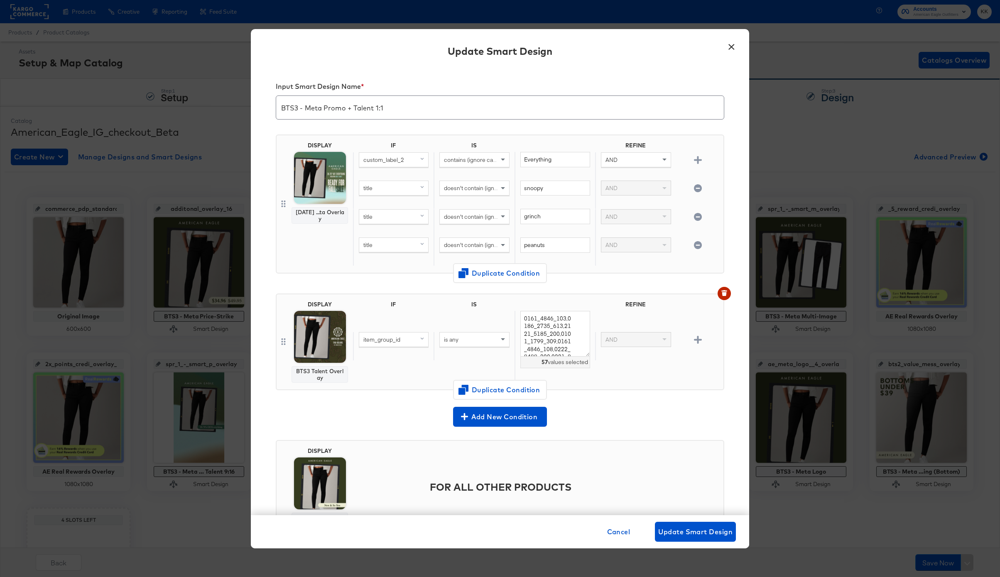
scroll to position [43, 0]
